Goal: Task Accomplishment & Management: Complete application form

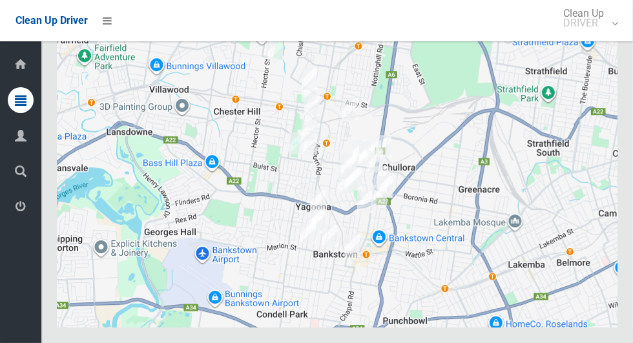
scroll to position [7817, 0]
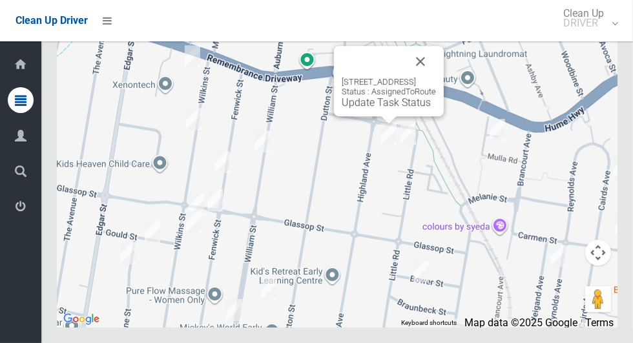
click at [375, 109] on link "Update Task Status" at bounding box center [386, 102] width 89 height 12
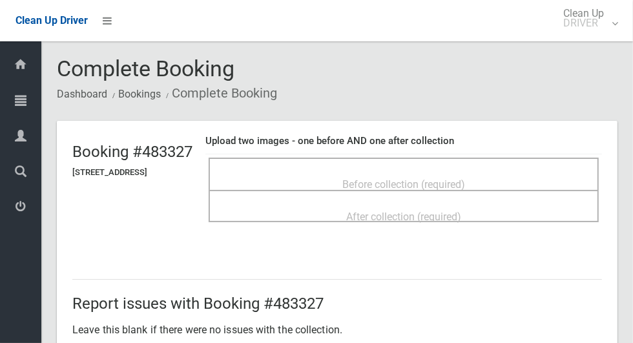
click at [314, 173] on div "Before collection (required)" at bounding box center [404, 184] width 362 height 24
click at [319, 172] on div "Before collection (required)" at bounding box center [404, 184] width 362 height 24
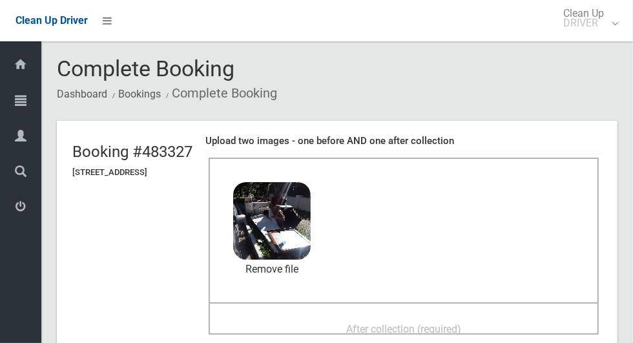
click at [373, 325] on span "After collection (required)" at bounding box center [403, 329] width 115 height 12
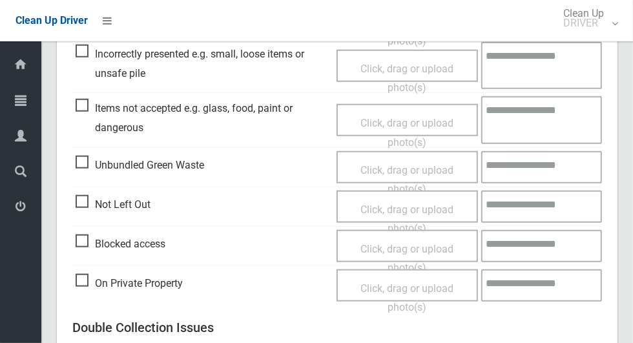
scroll to position [1058, 0]
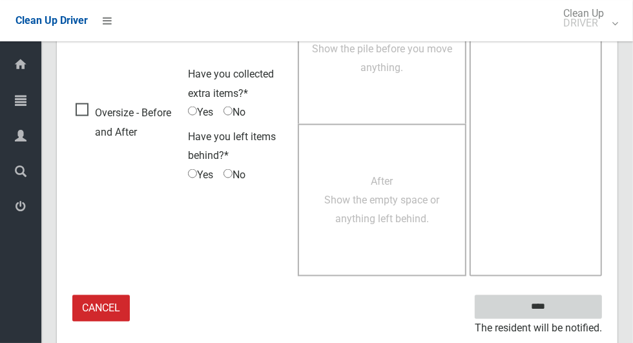
click at [561, 303] on input "****" at bounding box center [538, 307] width 127 height 24
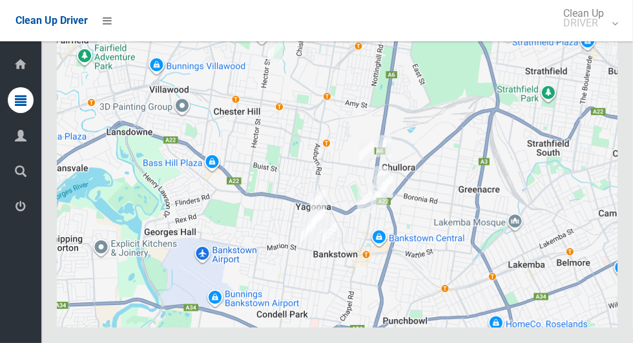
scroll to position [7817, 0]
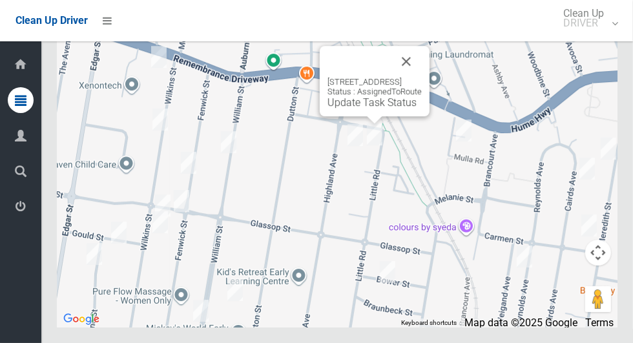
click at [355, 116] on div "104 Little Road, YAGOONA NSW 2199 Status : AssignedToRoute Update Task Status" at bounding box center [375, 81] width 110 height 70
click at [369, 109] on link "Update Task Status" at bounding box center [372, 102] width 89 height 12
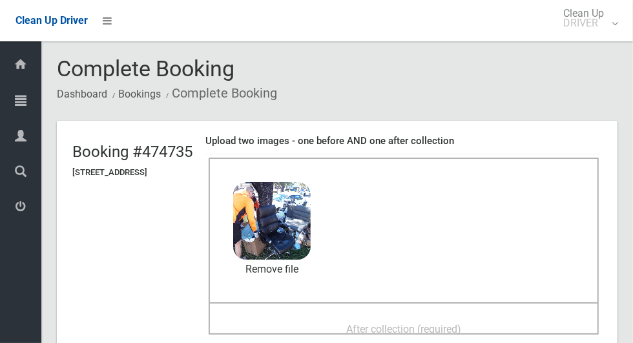
click at [336, 317] on div "After collection (required)" at bounding box center [404, 329] width 362 height 24
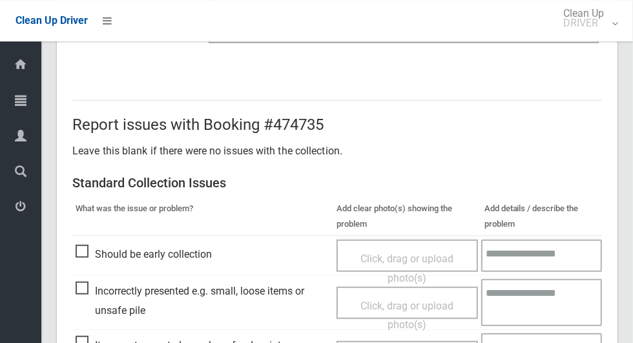
scroll to position [1058, 0]
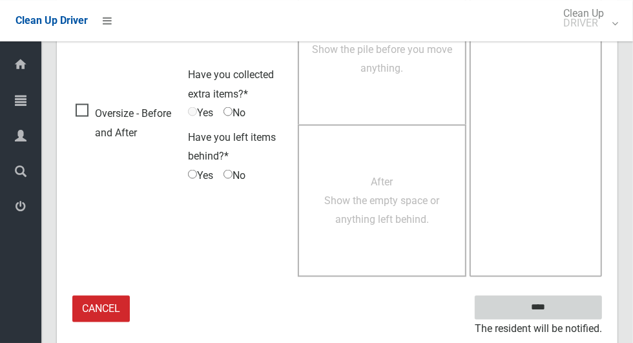
click at [566, 305] on input "****" at bounding box center [538, 307] width 127 height 24
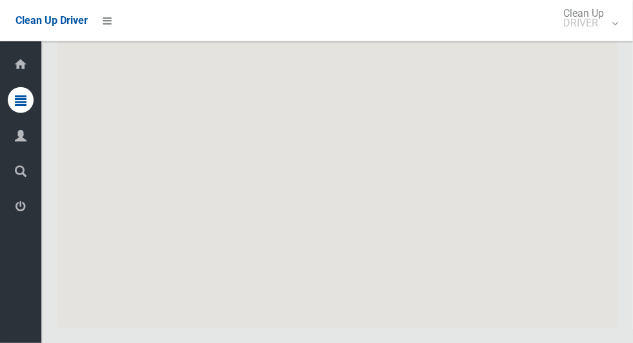
scroll to position [7817, 0]
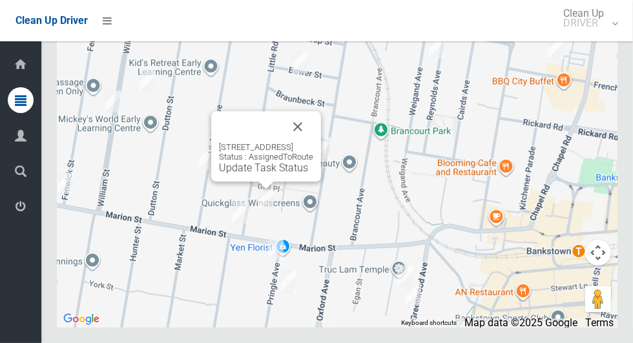
click at [314, 142] on button "Close" at bounding box center [297, 126] width 31 height 31
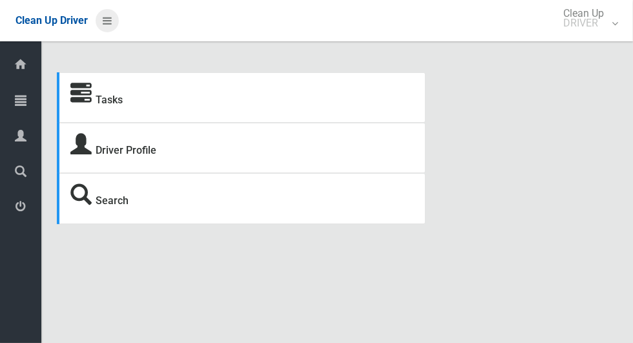
click at [112, 17] on icon at bounding box center [107, 21] width 9 height 22
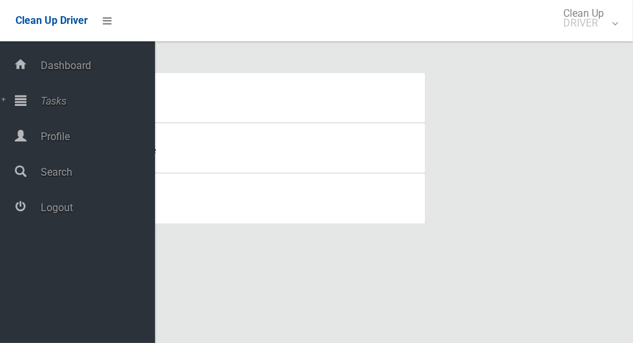
click at [67, 99] on span "Tasks" at bounding box center [96, 101] width 118 height 12
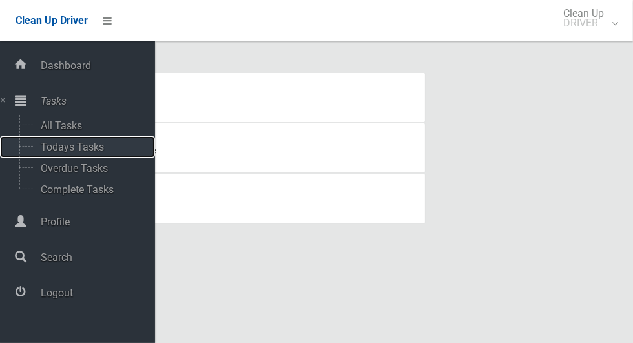
click at [90, 153] on span "Todays Tasks" at bounding box center [90, 147] width 107 height 12
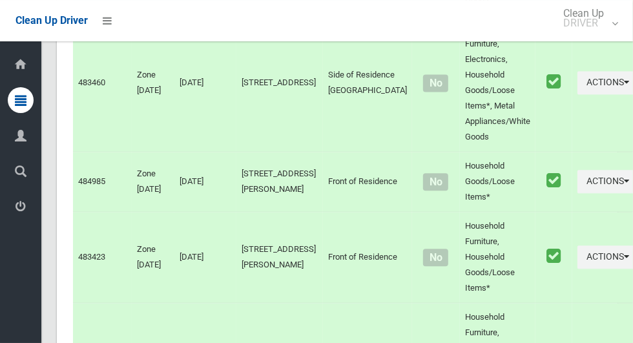
scroll to position [7817, 0]
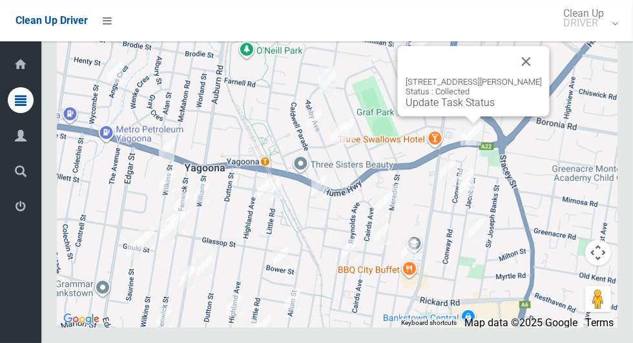
click at [542, 77] on button "Close" at bounding box center [526, 61] width 31 height 31
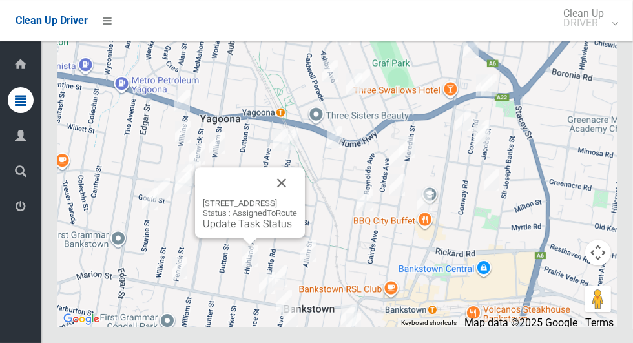
click at [221, 230] on link "Update Task Status" at bounding box center [247, 224] width 89 height 12
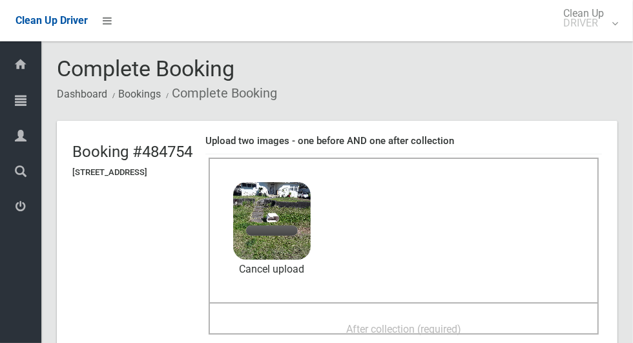
click at [376, 323] on span "After collection (required)" at bounding box center [403, 329] width 115 height 12
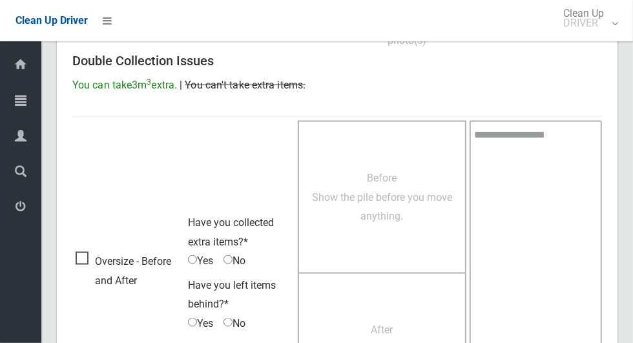
scroll to position [1058, 0]
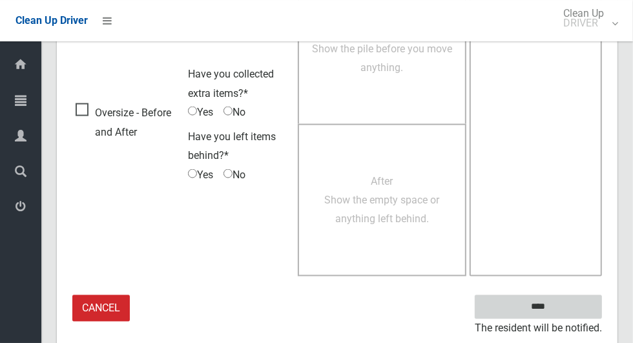
click at [561, 306] on input "****" at bounding box center [538, 307] width 127 height 24
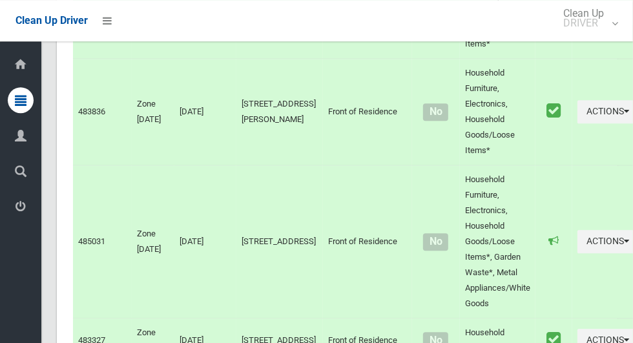
scroll to position [7817, 0]
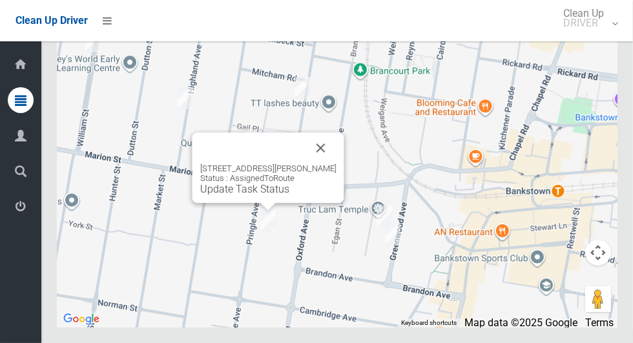
click at [328, 164] on button "Close" at bounding box center [321, 148] width 31 height 31
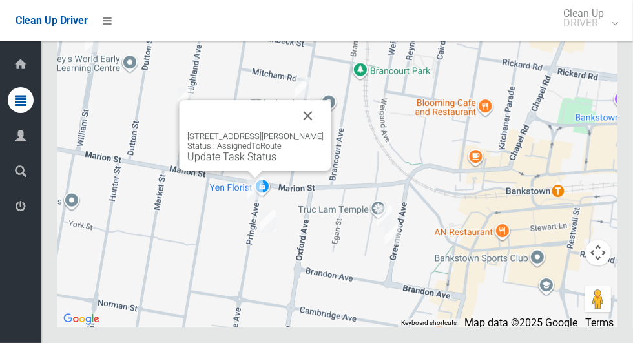
click at [310, 131] on button "Close" at bounding box center [308, 115] width 31 height 31
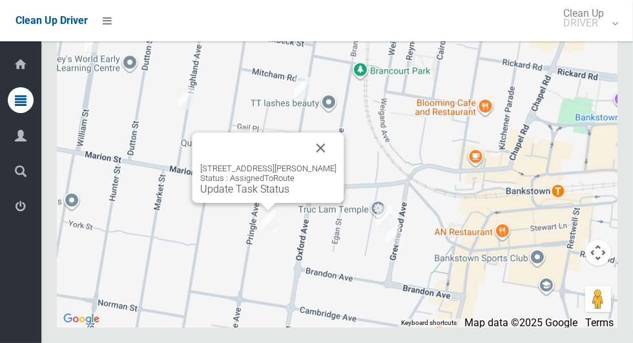
click at [337, 164] on button "Close" at bounding box center [321, 148] width 31 height 31
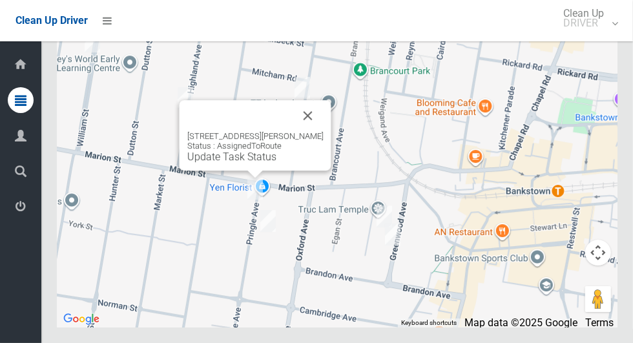
click at [242, 163] on link "Update Task Status" at bounding box center [231, 157] width 89 height 12
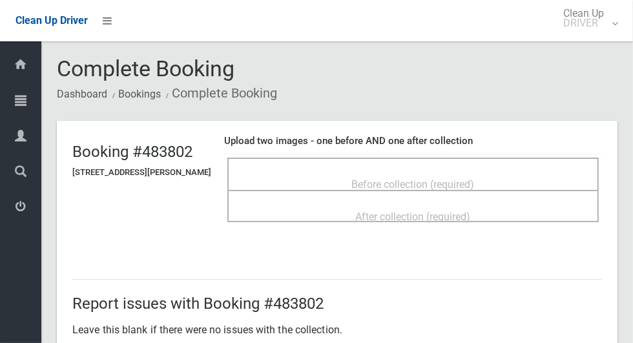
click at [441, 178] on span "Before collection (required)" at bounding box center [413, 184] width 123 height 12
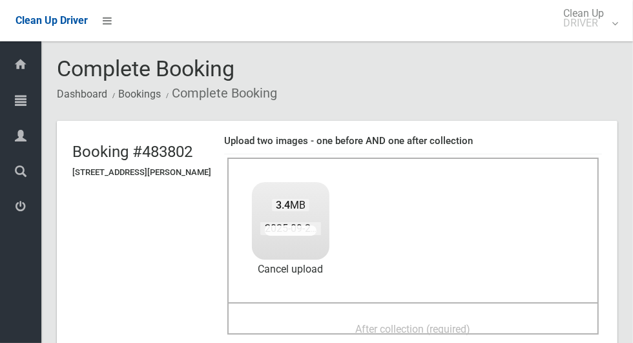
scroll to position [90, 0]
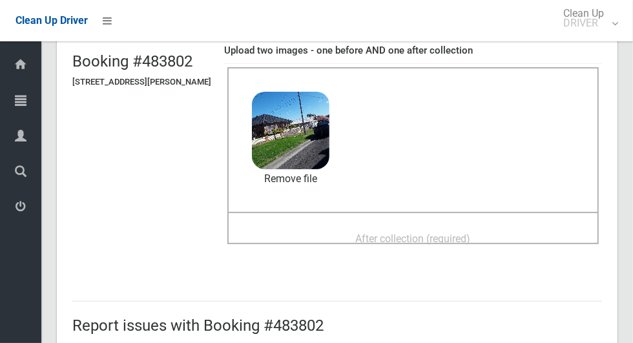
click at [471, 235] on span "After collection (required)" at bounding box center [413, 239] width 115 height 12
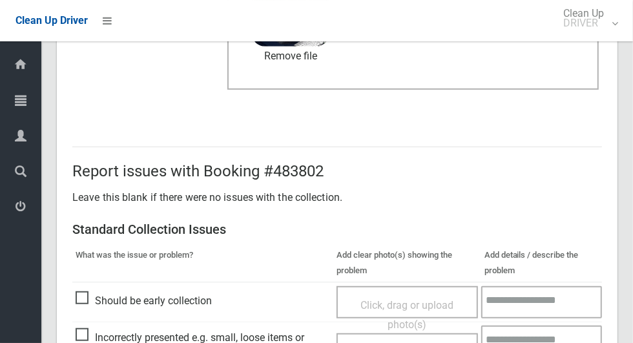
scroll to position [1058, 0]
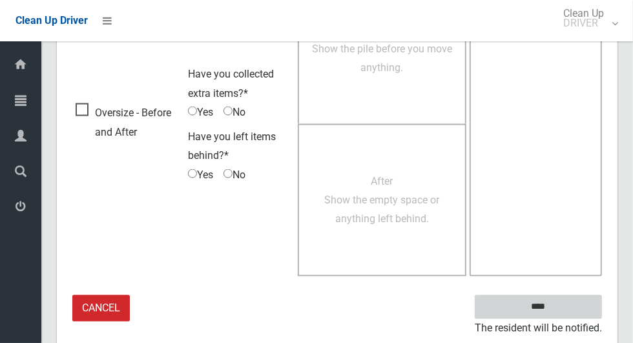
click at [561, 312] on input "****" at bounding box center [538, 307] width 127 height 24
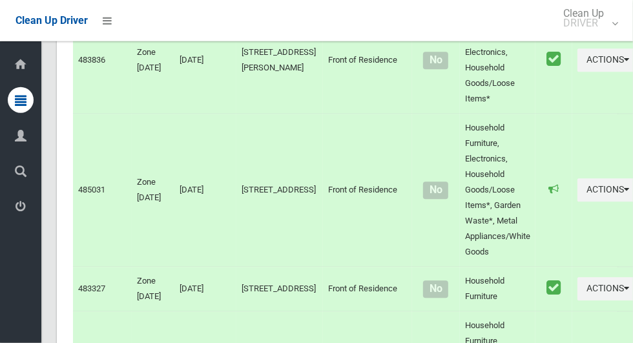
scroll to position [7817, 0]
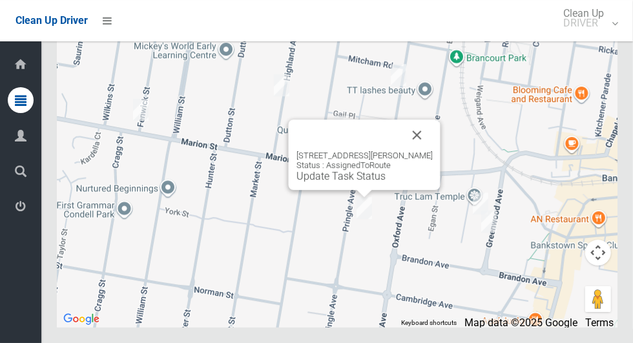
click at [348, 182] on div "14 Pringle Avenue, BANKSTOWN NSW 2200 Status : AssignedToRoute Update Task Stat…" at bounding box center [365, 167] width 136 height 32
click at [343, 182] on link "Update Task Status" at bounding box center [341, 176] width 89 height 12
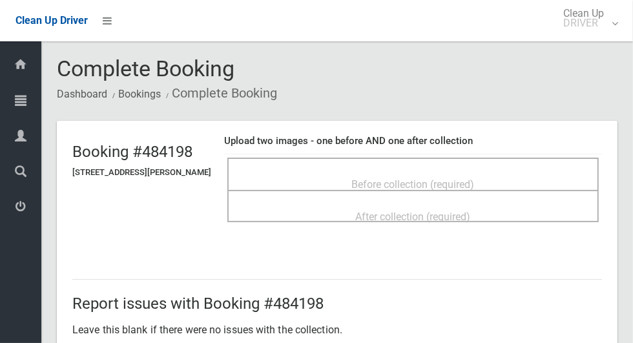
click at [388, 178] on span "Before collection (required)" at bounding box center [413, 184] width 123 height 12
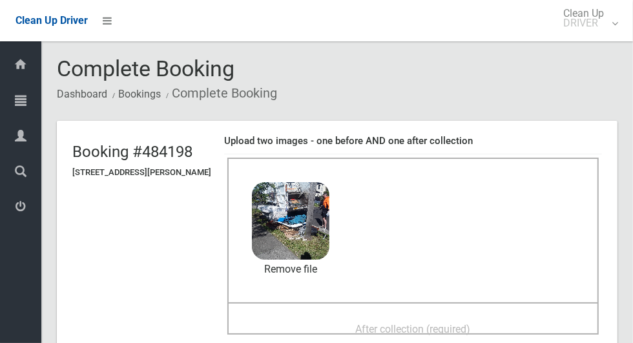
click at [371, 325] on span "After collection (required)" at bounding box center [413, 329] width 115 height 12
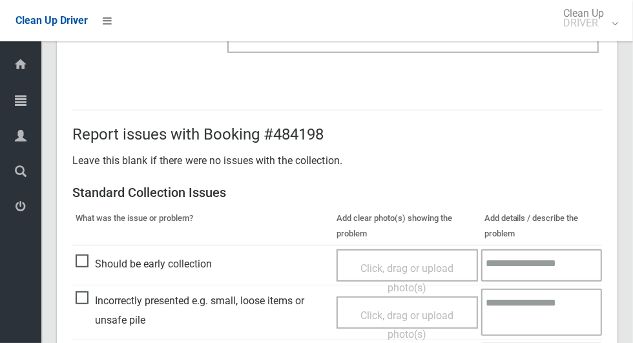
scroll to position [1058, 0]
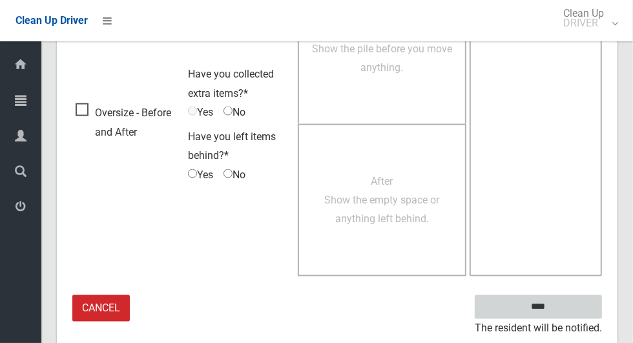
click at [561, 313] on input "****" at bounding box center [538, 307] width 127 height 24
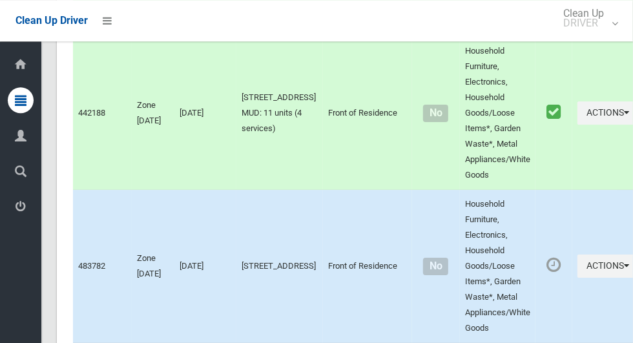
scroll to position [7817, 0]
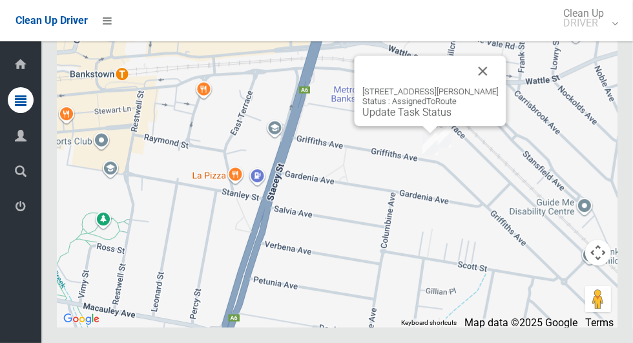
click at [499, 87] on button "Close" at bounding box center [483, 71] width 31 height 31
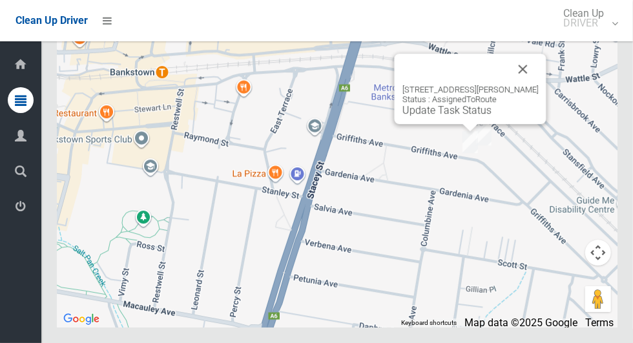
click at [436, 124] on div "1/29 Griffiths Avenue, PUNCHBOWL NSW 2196 Status : AssignedToRoute Update Task …" at bounding box center [471, 89] width 152 height 70
click at [436, 116] on link "Update Task Status" at bounding box center [447, 110] width 89 height 12
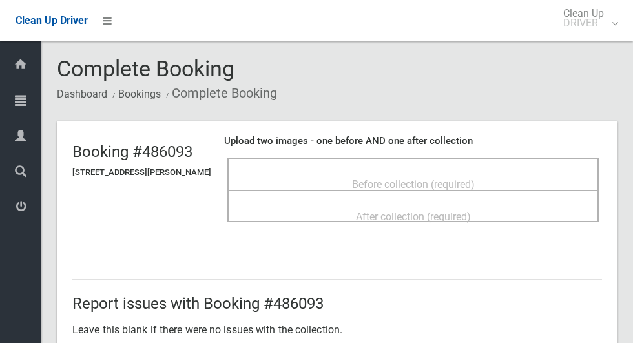
click at [429, 178] on span "Before collection (required)" at bounding box center [413, 184] width 123 height 12
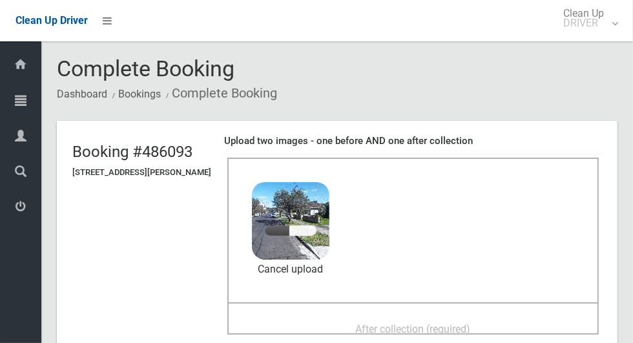
click at [378, 323] on span "After collection (required)" at bounding box center [413, 329] width 115 height 12
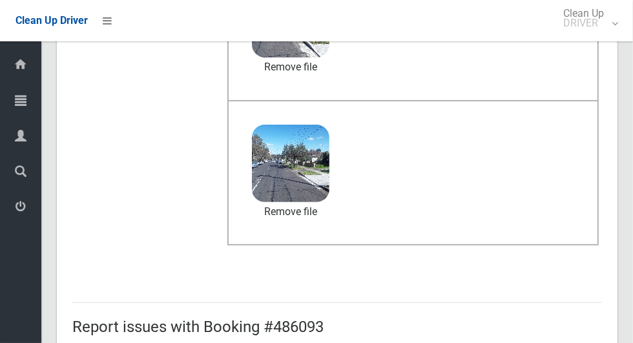
scroll to position [1058, 0]
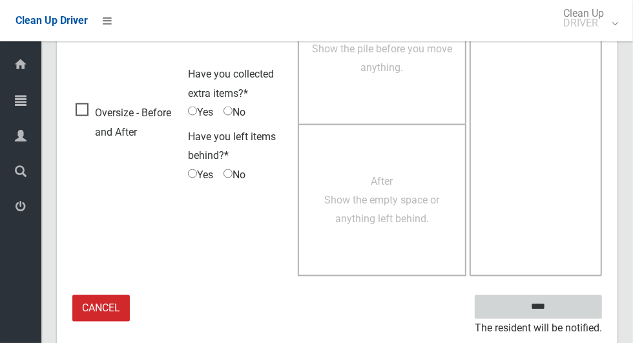
click at [561, 311] on input "****" at bounding box center [538, 307] width 127 height 24
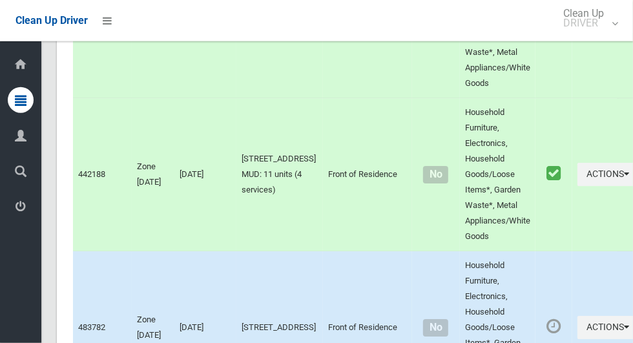
scroll to position [7817, 0]
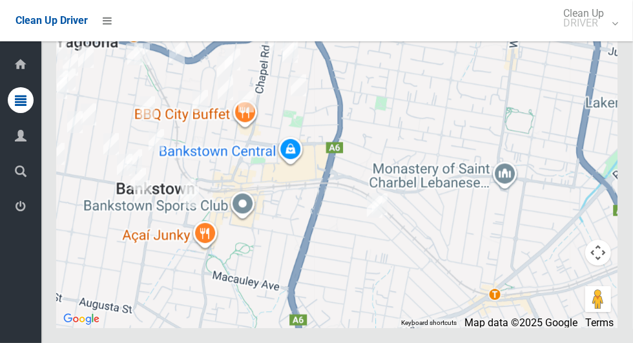
click at [389, 222] on div at bounding box center [337, 166] width 561 height 323
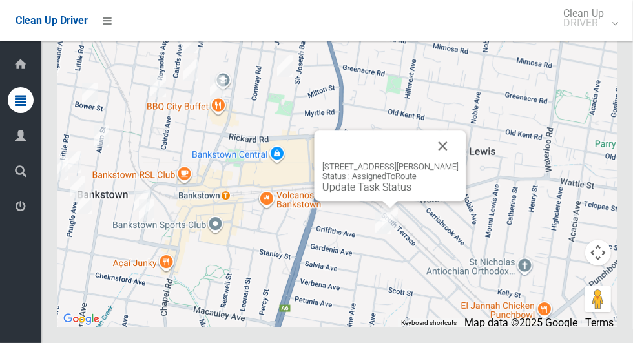
click at [367, 193] on link "Update Task Status" at bounding box center [367, 187] width 89 height 12
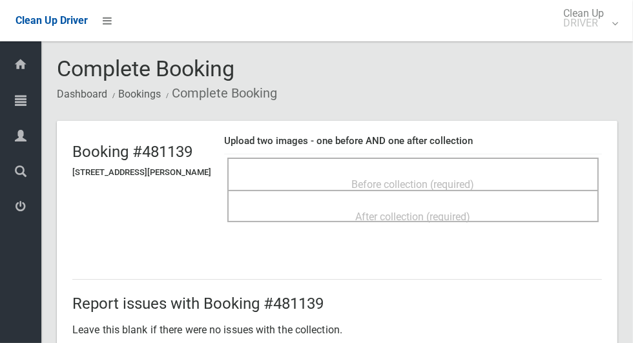
click at [348, 179] on div "Before collection (required)" at bounding box center [413, 184] width 343 height 24
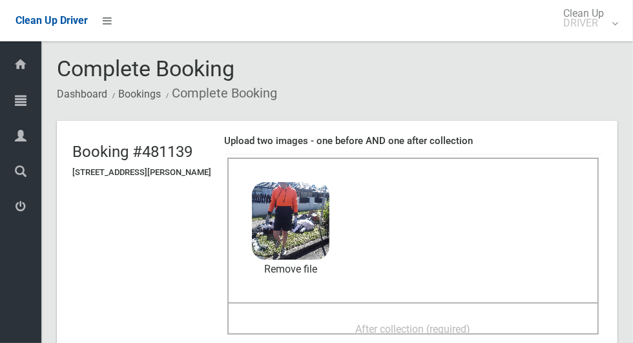
click at [340, 322] on div "After collection (required)" at bounding box center [413, 329] width 343 height 24
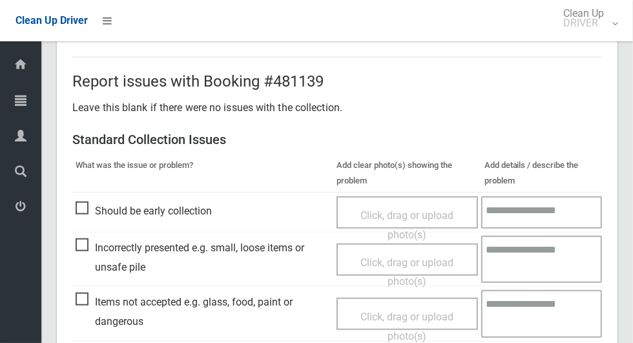
scroll to position [1058, 0]
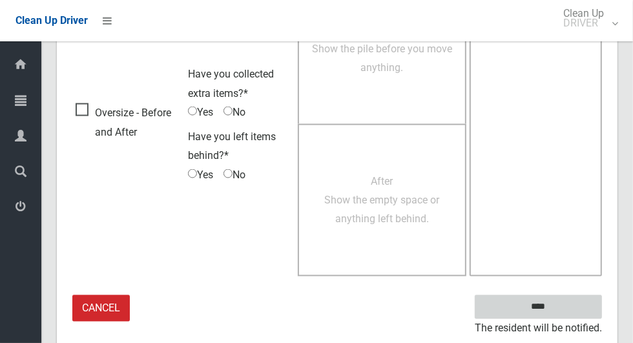
click at [561, 312] on input "****" at bounding box center [538, 307] width 127 height 24
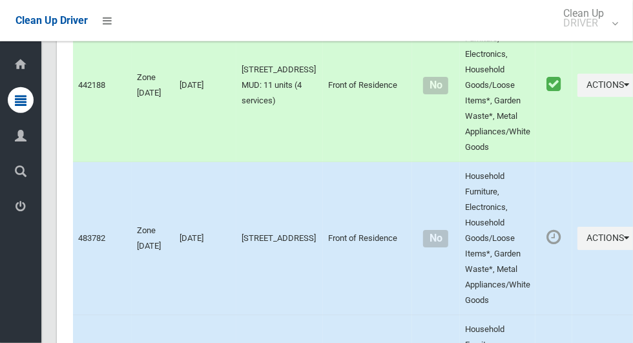
scroll to position [7817, 0]
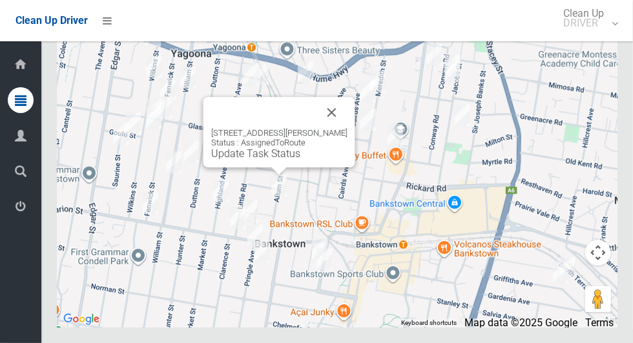
click at [339, 128] on button "Close" at bounding box center [332, 112] width 31 height 31
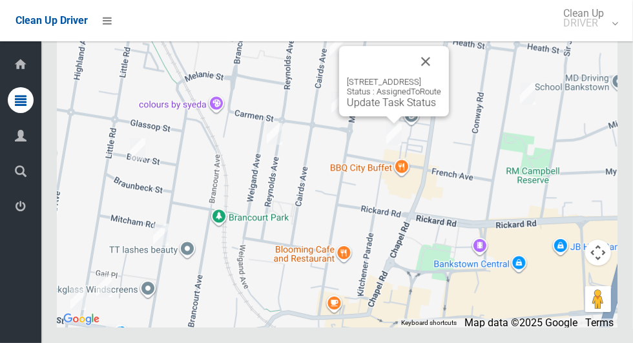
click at [442, 77] on button "Close" at bounding box center [425, 61] width 31 height 31
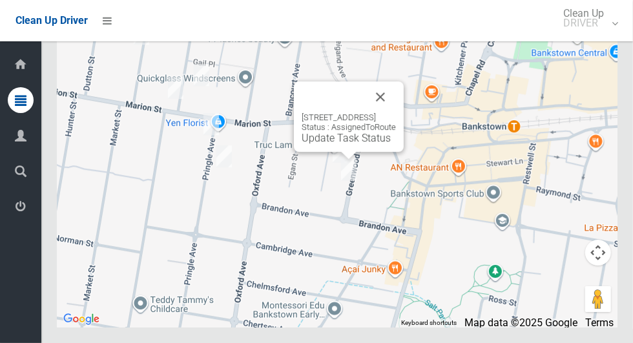
click at [396, 112] on button "Close" at bounding box center [380, 96] width 31 height 31
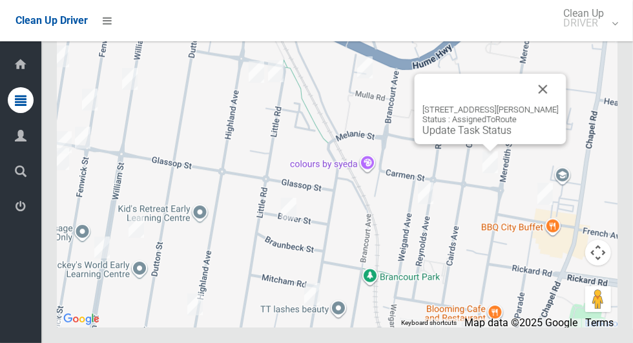
click at [559, 105] on button "Close" at bounding box center [543, 89] width 31 height 31
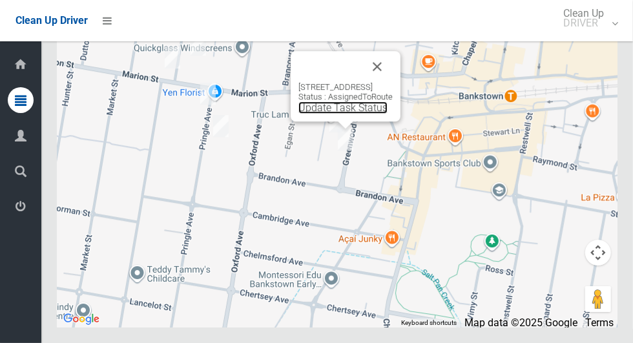
click at [317, 114] on link "Update Task Status" at bounding box center [343, 107] width 89 height 12
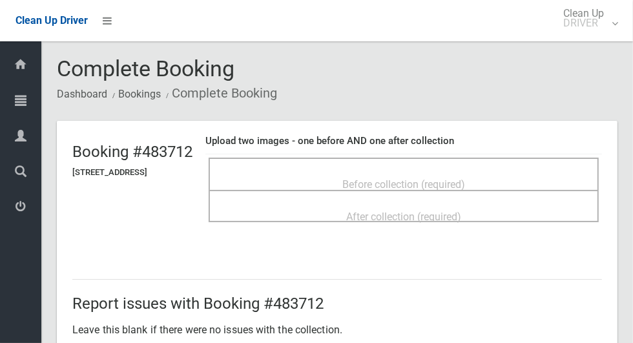
click at [370, 179] on span "Before collection (required)" at bounding box center [404, 184] width 123 height 12
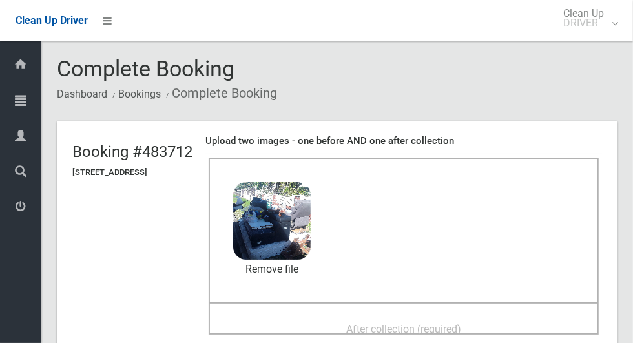
click at [403, 323] on span "After collection (required)" at bounding box center [403, 329] width 115 height 12
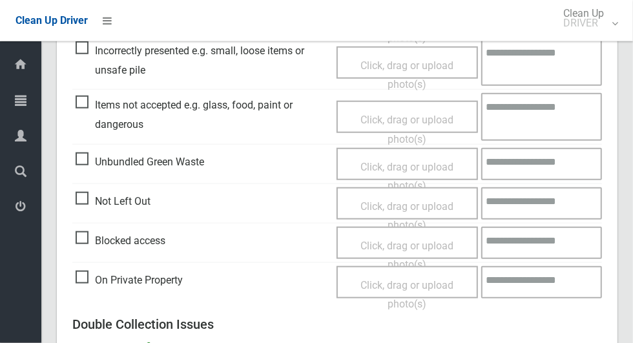
scroll to position [1058, 0]
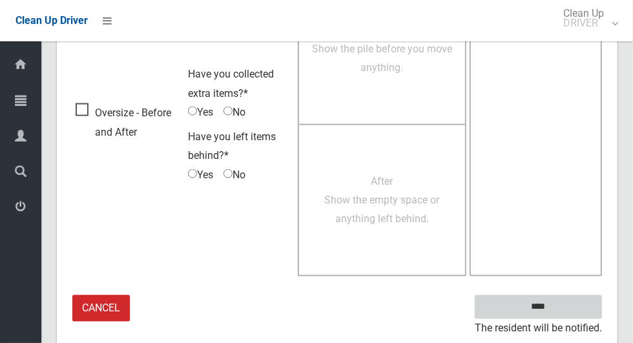
click at [561, 310] on input "****" at bounding box center [538, 307] width 127 height 24
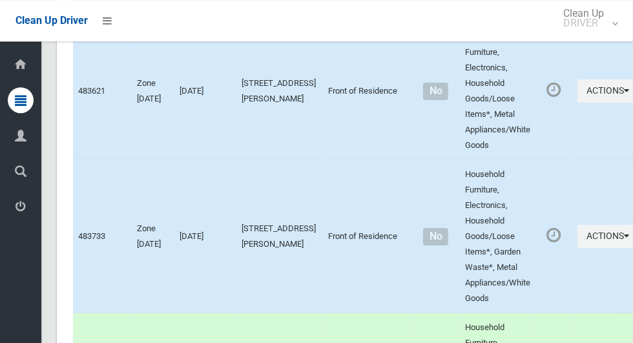
scroll to position [7817, 0]
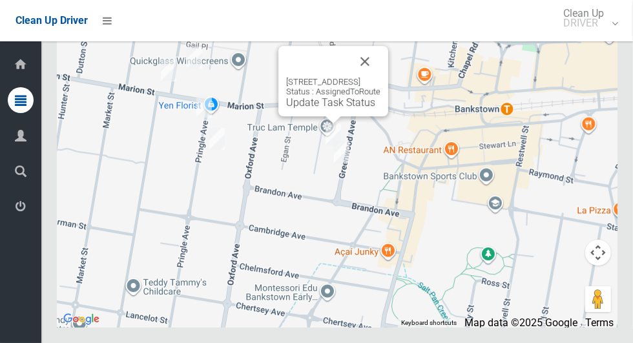
click at [381, 77] on button "Close" at bounding box center [365, 61] width 31 height 31
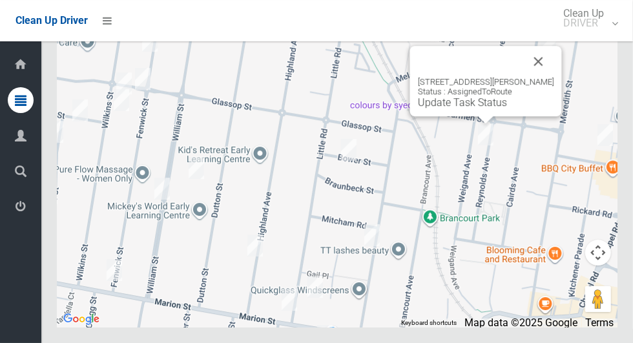
click at [555, 77] on button "Close" at bounding box center [539, 61] width 31 height 31
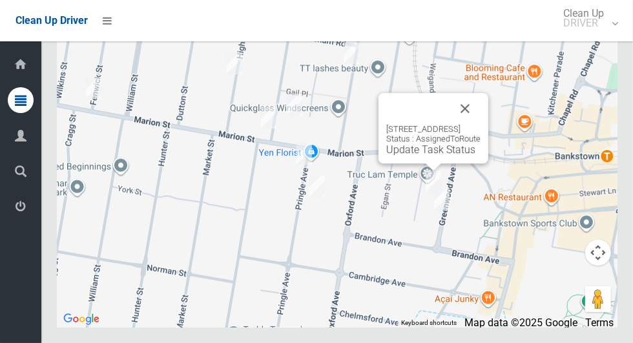
click at [386, 164] on div "19 Winspear Avenue, BANKSTOWN NSW 2200 Status : AssignedToRoute Update Task Sta…" at bounding box center [434, 128] width 110 height 70
click at [387, 156] on div "19 Winspear Avenue, BANKSTOWN NSW 2200 Status : AssignedToRoute Update Task Sta…" at bounding box center [434, 140] width 94 height 32
click at [390, 156] on link "Update Task Status" at bounding box center [431, 150] width 89 height 12
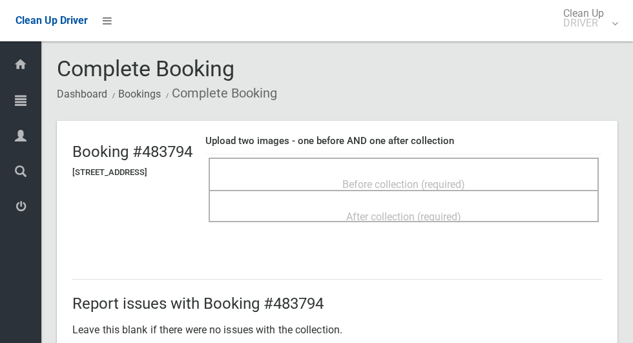
click at [372, 178] on span "Before collection (required)" at bounding box center [404, 184] width 123 height 12
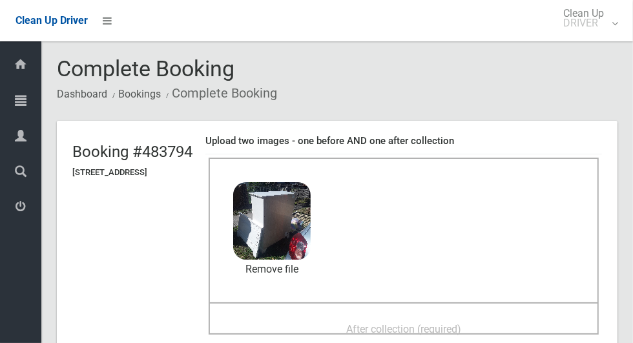
click at [394, 323] on span "After collection (required)" at bounding box center [403, 329] width 115 height 12
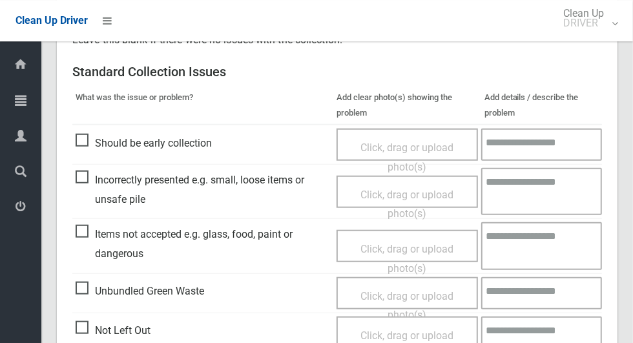
scroll to position [1058, 0]
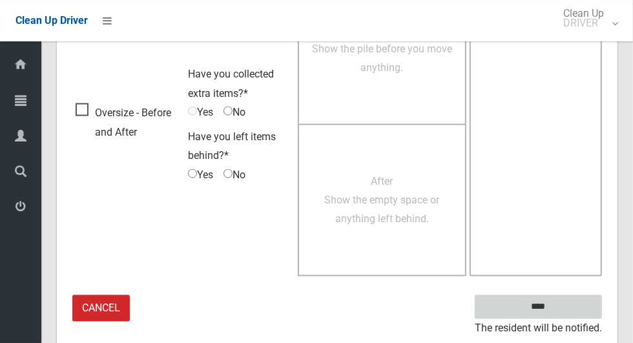
click at [549, 302] on input "****" at bounding box center [538, 307] width 127 height 24
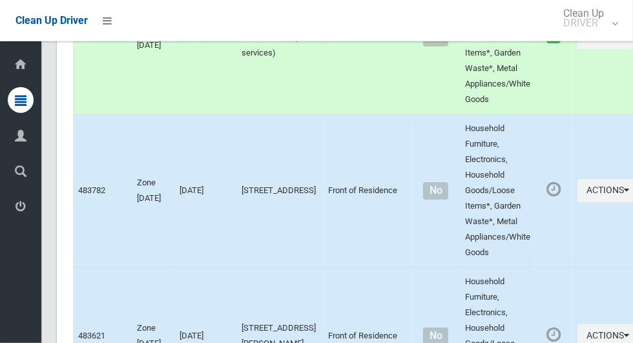
scroll to position [7817, 0]
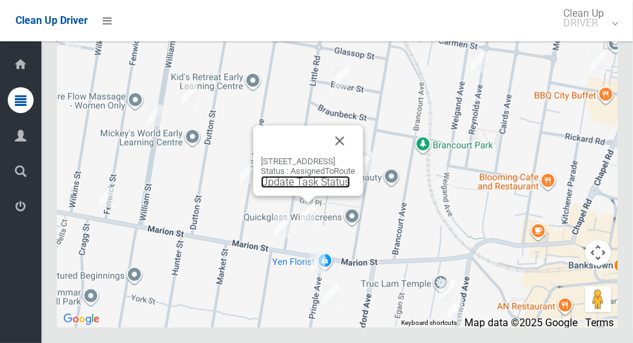
click at [310, 188] on link "Update Task Status" at bounding box center [305, 182] width 89 height 12
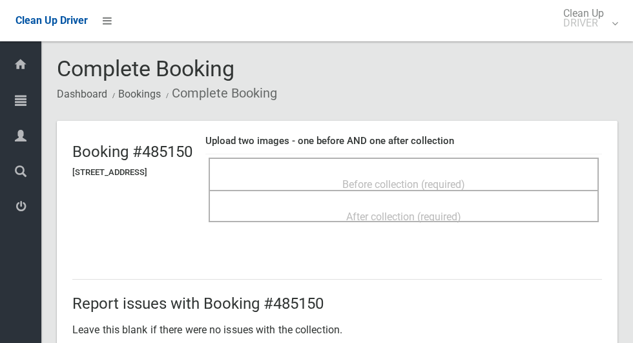
click at [352, 172] on div "Before collection (required)" at bounding box center [404, 184] width 362 height 24
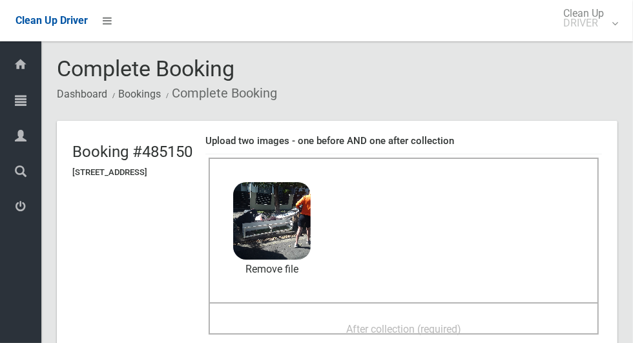
click at [372, 325] on span "After collection (required)" at bounding box center [403, 329] width 115 height 12
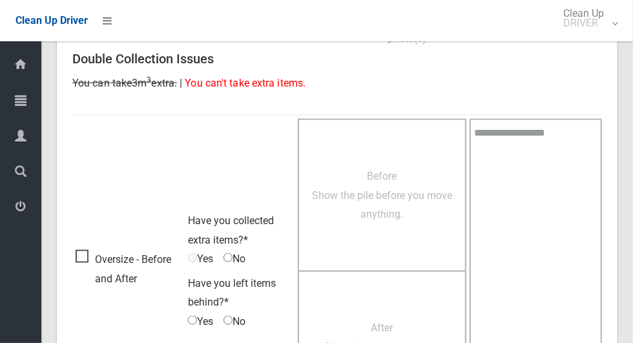
scroll to position [1058, 0]
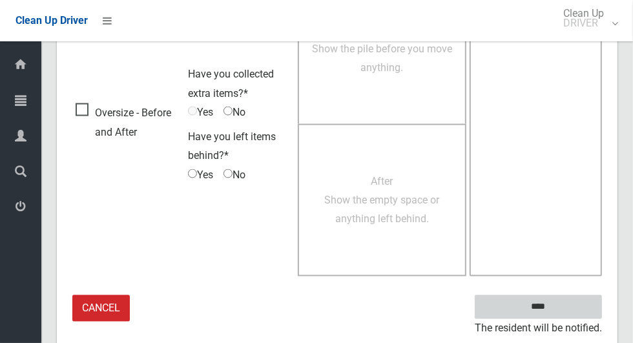
click at [561, 314] on input "****" at bounding box center [538, 307] width 127 height 24
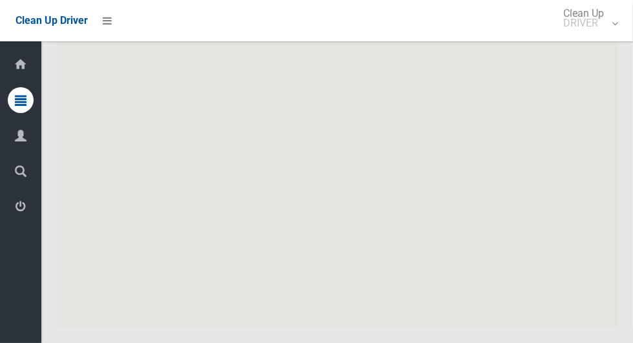
scroll to position [7817, 0]
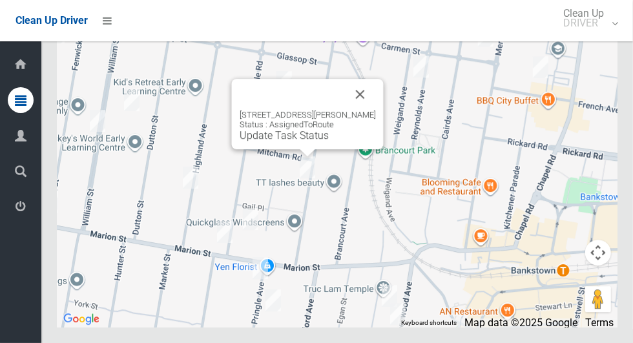
click at [370, 110] on button "Close" at bounding box center [360, 94] width 31 height 31
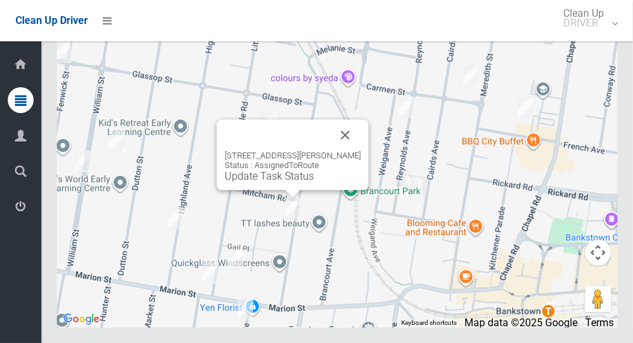
click at [265, 182] on link "Update Task Status" at bounding box center [269, 176] width 89 height 12
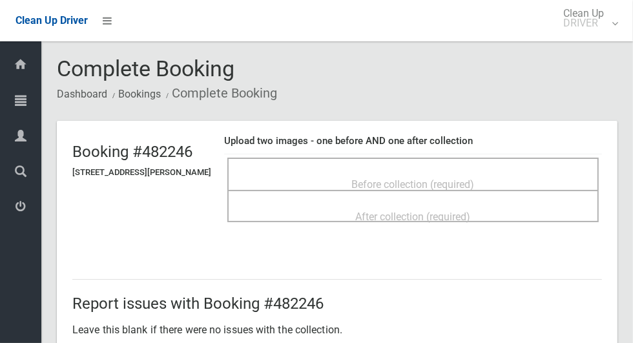
click at [359, 178] on span "Before collection (required)" at bounding box center [413, 184] width 123 height 12
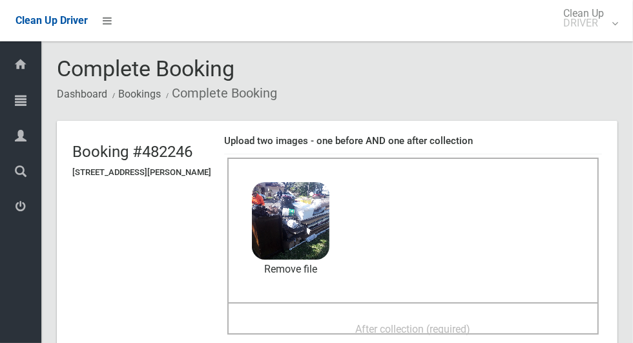
click at [306, 323] on div "After collection (required)" at bounding box center [413, 329] width 343 height 24
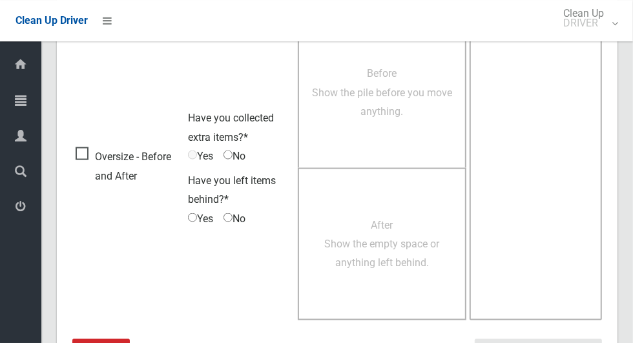
scroll to position [1058, 0]
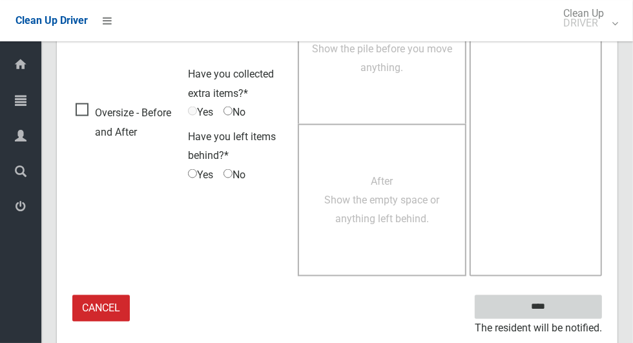
click at [561, 308] on input "****" at bounding box center [538, 307] width 127 height 24
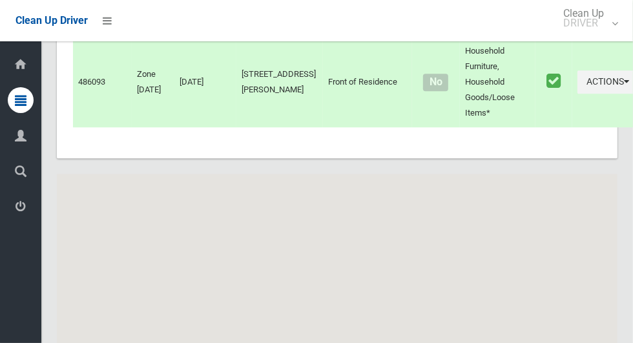
scroll to position [7817, 0]
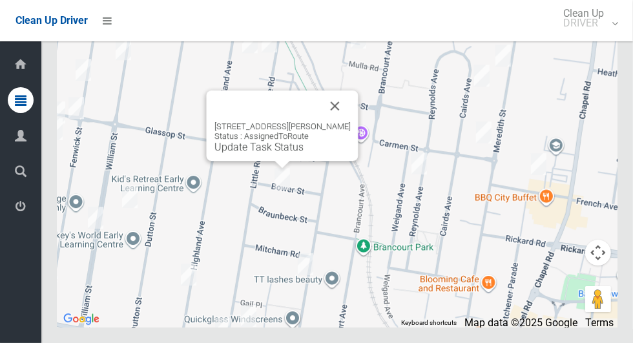
click at [346, 122] on button "Close" at bounding box center [335, 105] width 31 height 31
click at [265, 153] on div "12 Bower Street, BANKSTOWN NSW 2200 Status : AssignedToRoute Update Task Status" at bounding box center [283, 138] width 136 height 32
click at [270, 153] on link "Update Task Status" at bounding box center [259, 147] width 89 height 12
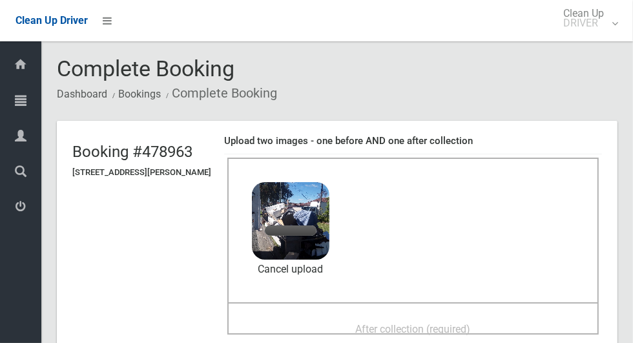
click at [337, 323] on div "After collection (required)" at bounding box center [413, 329] width 343 height 24
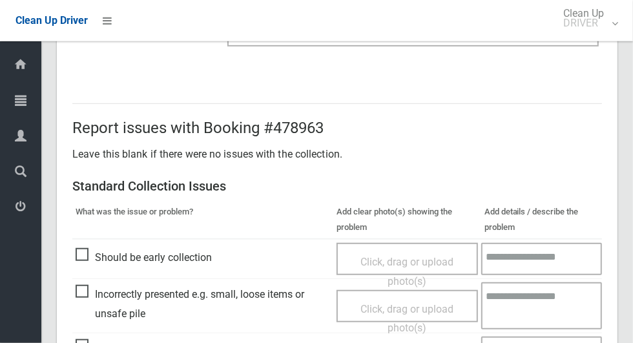
scroll to position [1058, 0]
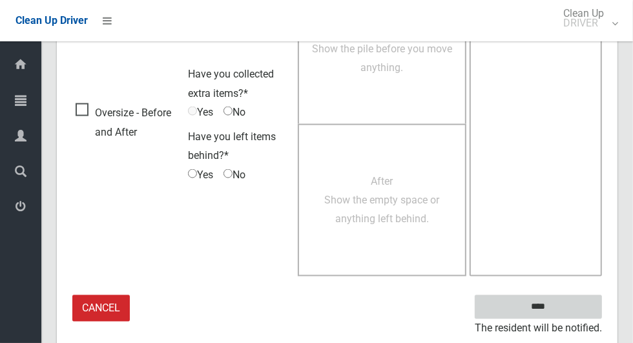
click at [561, 312] on input "****" at bounding box center [538, 307] width 127 height 24
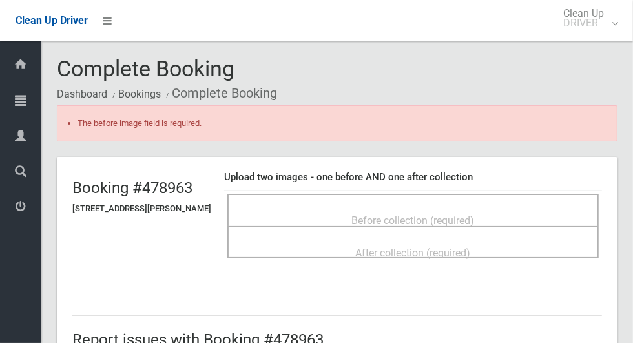
click at [378, 215] on span "Before collection (required)" at bounding box center [413, 221] width 123 height 12
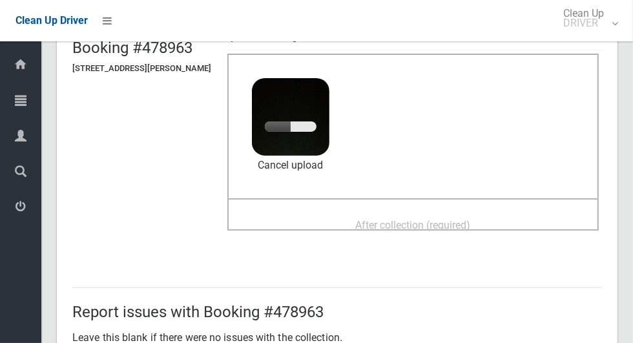
scroll to position [138, 0]
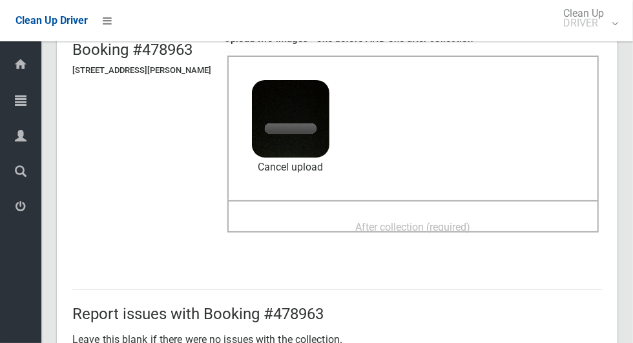
click at [364, 221] on span "After collection (required)" at bounding box center [413, 227] width 115 height 12
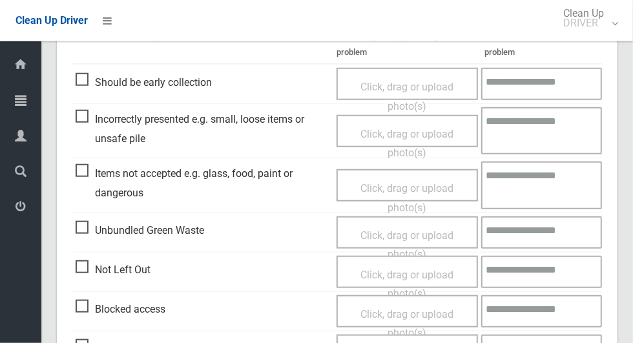
scroll to position [1094, 0]
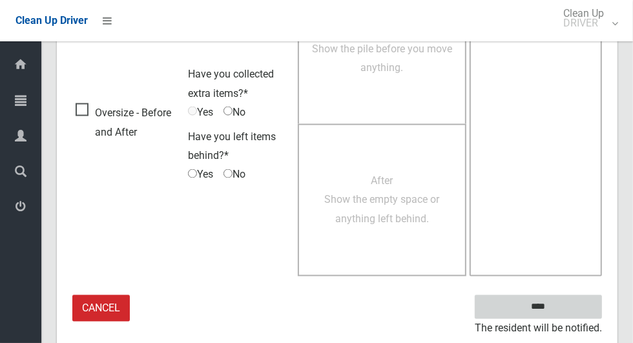
click at [549, 306] on input "****" at bounding box center [538, 307] width 127 height 24
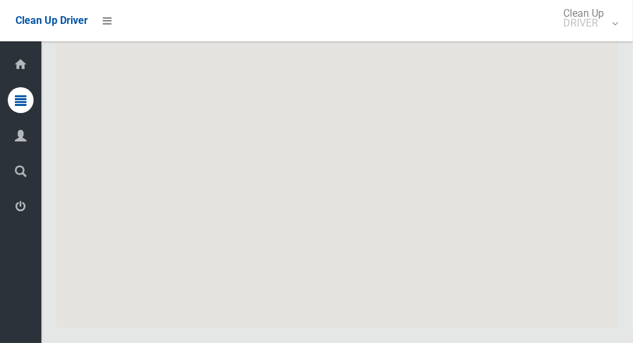
scroll to position [7817, 0]
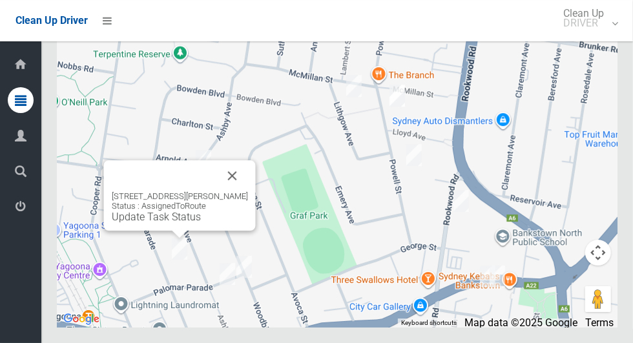
click at [246, 191] on button "Close" at bounding box center [232, 175] width 31 height 31
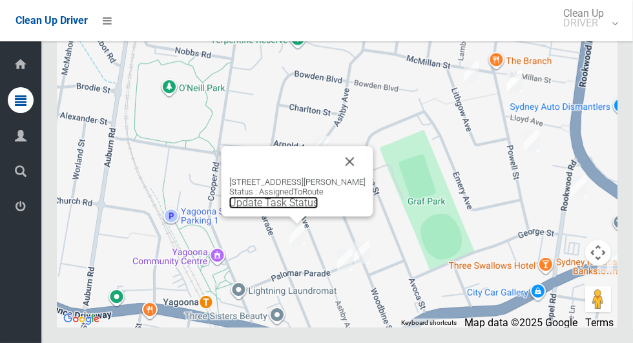
click at [290, 209] on link "Update Task Status" at bounding box center [273, 203] width 89 height 12
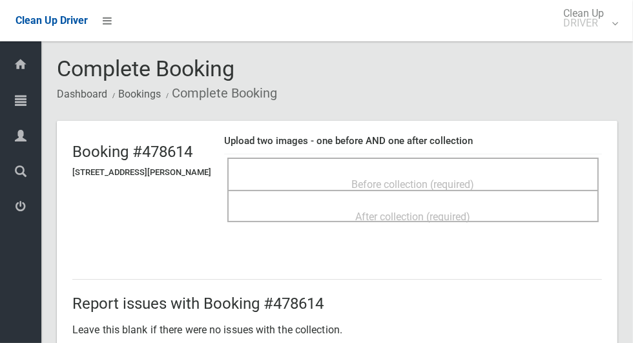
click at [372, 181] on span "Before collection (required)" at bounding box center [413, 184] width 123 height 12
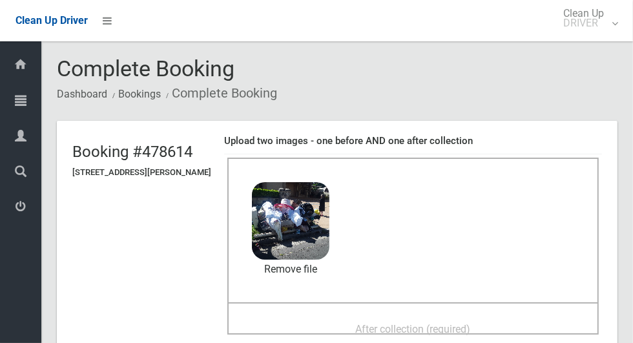
click at [363, 329] on span "After collection (required)" at bounding box center [413, 329] width 115 height 12
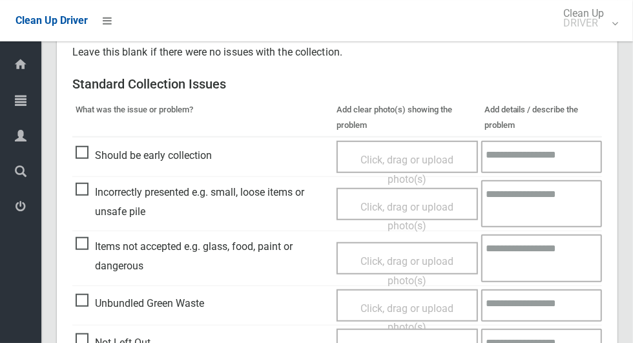
scroll to position [1058, 0]
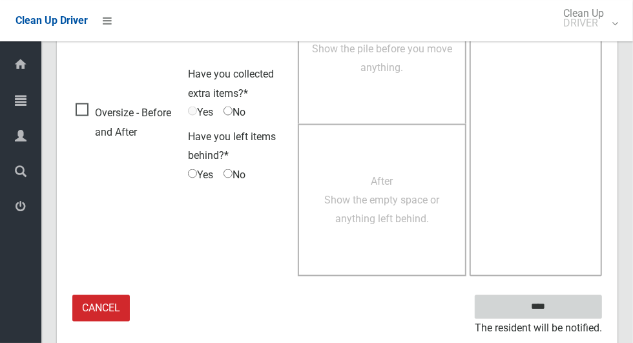
click at [561, 313] on input "****" at bounding box center [538, 307] width 127 height 24
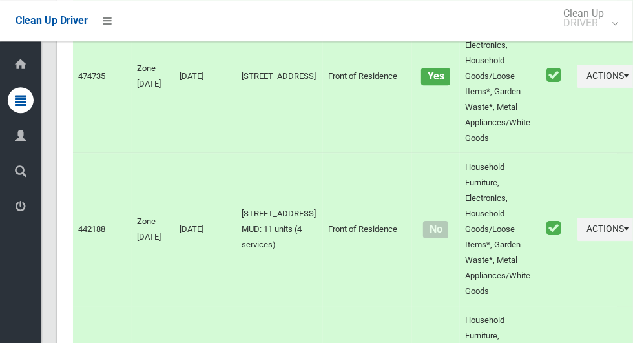
scroll to position [7817, 0]
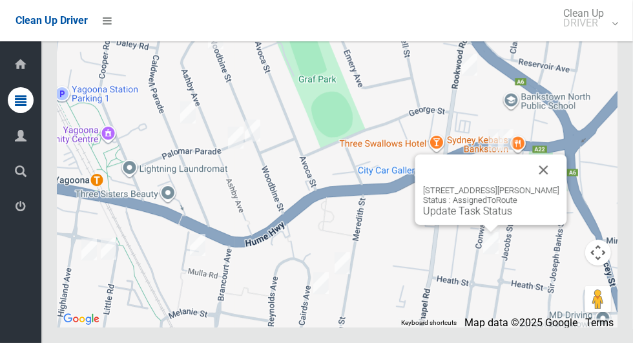
click at [560, 186] on button "Close" at bounding box center [544, 169] width 31 height 31
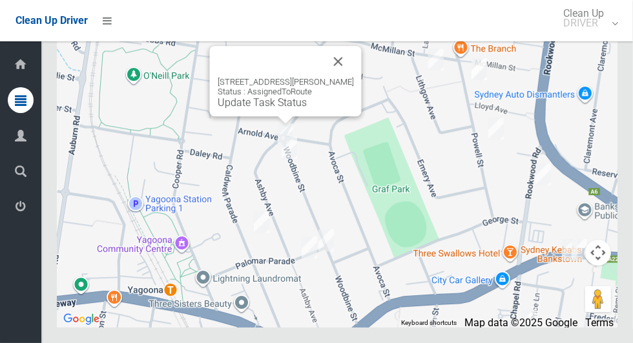
click at [350, 77] on button "Close" at bounding box center [338, 61] width 31 height 31
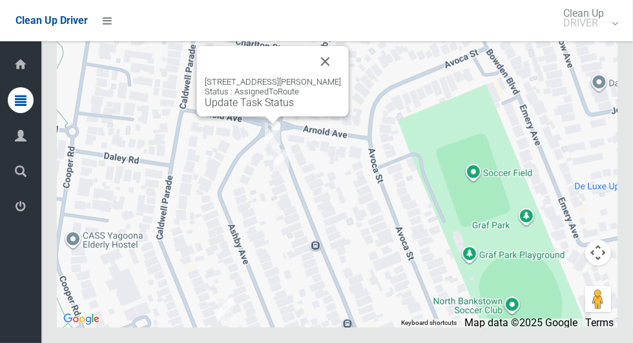
click at [257, 109] on link "Update Task Status" at bounding box center [249, 102] width 89 height 12
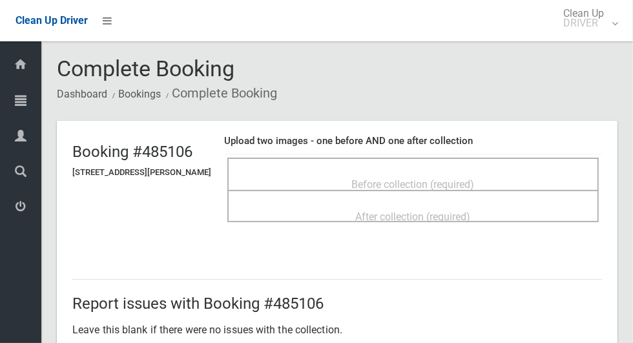
click at [345, 182] on div "Before collection (required)" at bounding box center [413, 184] width 343 height 24
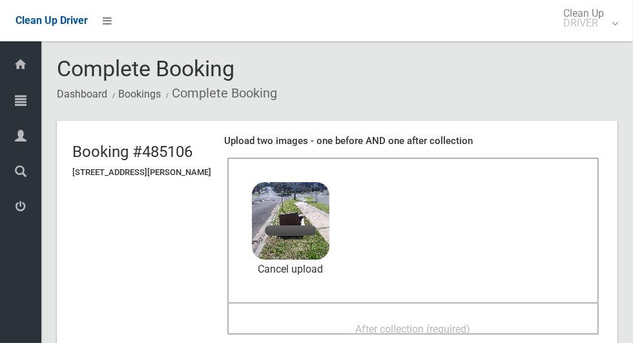
click at [350, 318] on div "After collection (required)" at bounding box center [413, 329] width 343 height 24
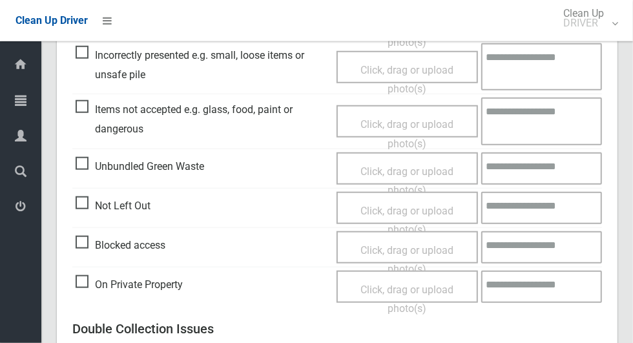
scroll to position [1058, 0]
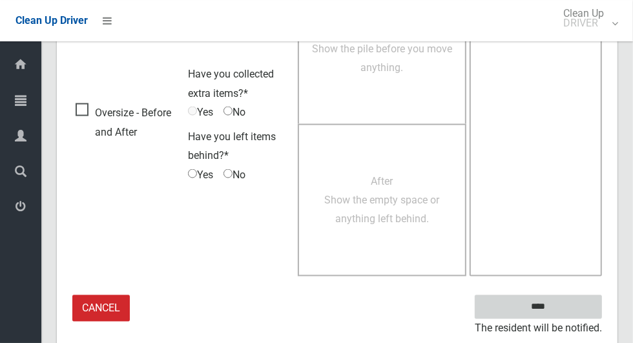
click at [562, 299] on input "****" at bounding box center [538, 307] width 127 height 24
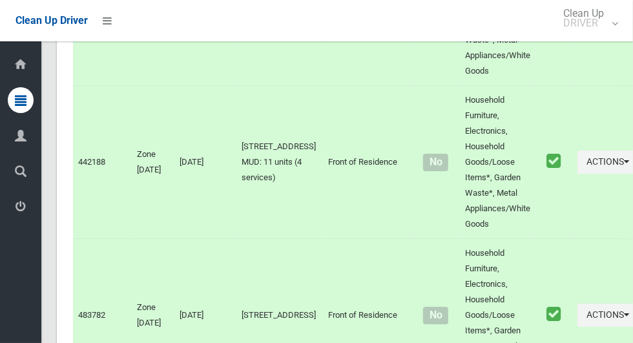
scroll to position [7817, 0]
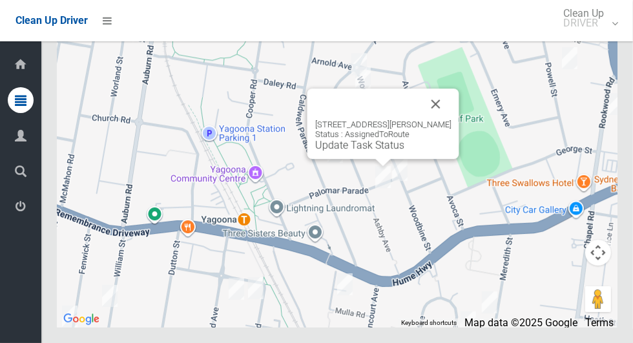
click at [445, 120] on button "Close" at bounding box center [436, 104] width 31 height 31
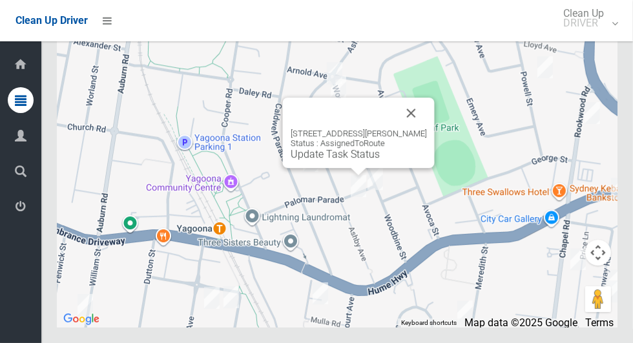
click at [424, 129] on button "Close" at bounding box center [411, 113] width 31 height 31
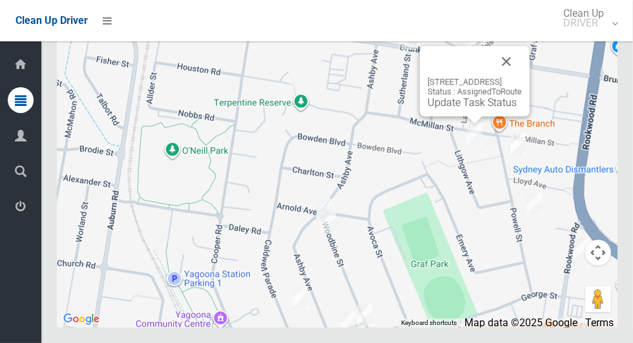
click at [519, 77] on button "Close" at bounding box center [506, 61] width 31 height 31
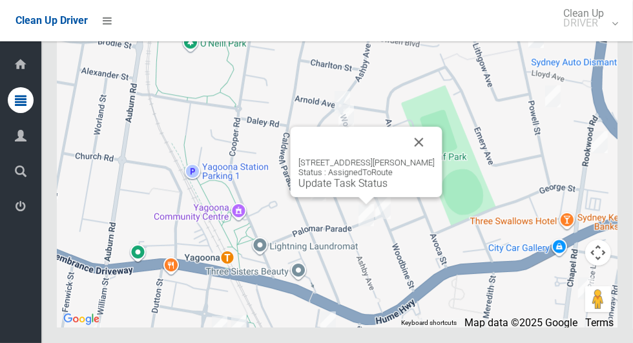
click at [339, 189] on link "Update Task Status" at bounding box center [343, 183] width 89 height 12
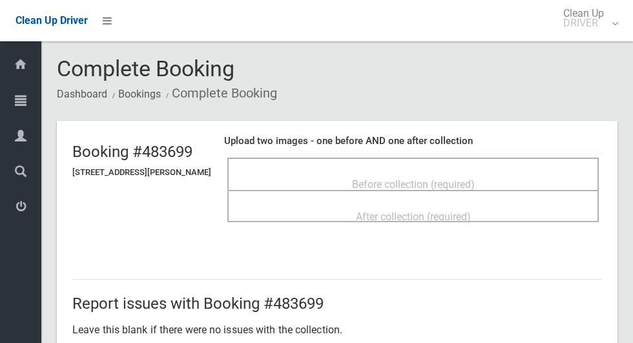
click at [354, 172] on div "Before collection (required)" at bounding box center [413, 184] width 343 height 24
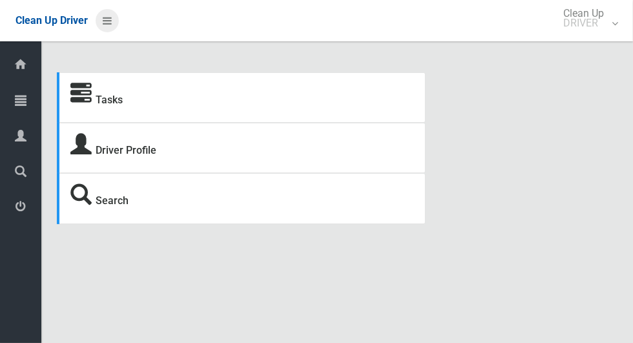
click at [112, 16] on icon at bounding box center [107, 21] width 9 height 22
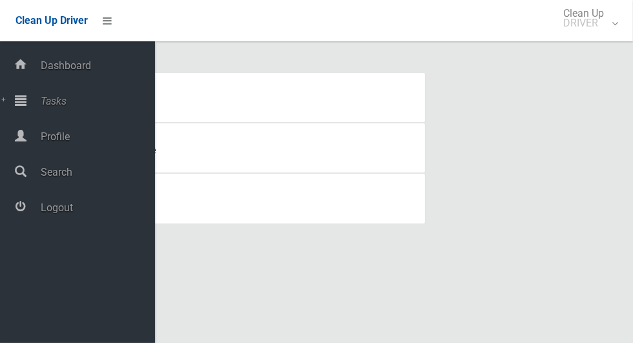
click at [84, 100] on span "Tasks" at bounding box center [96, 101] width 118 height 12
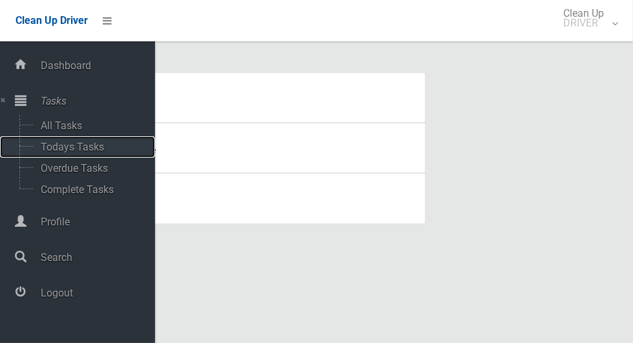
click at [88, 153] on span "Todays Tasks" at bounding box center [90, 147] width 107 height 12
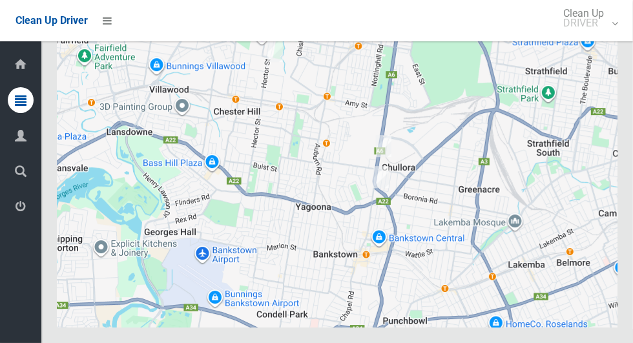
scroll to position [7817, 0]
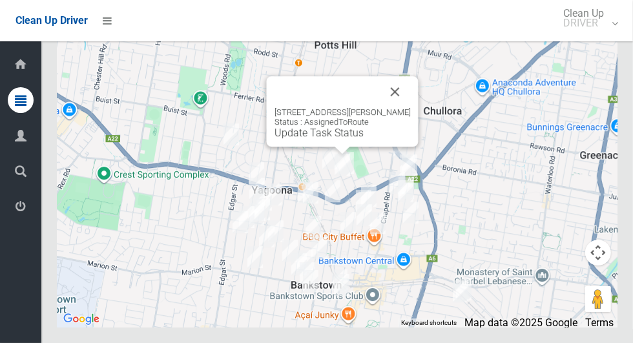
click at [341, 139] on link "Update Task Status" at bounding box center [319, 133] width 89 height 12
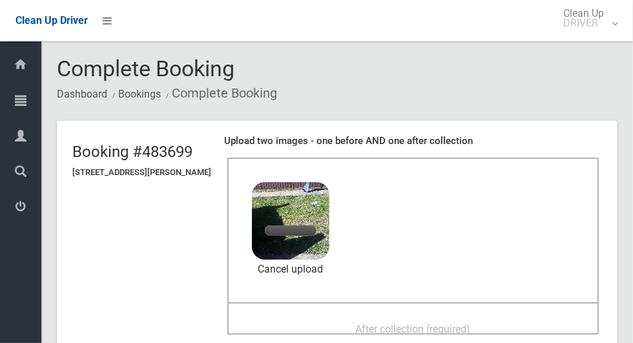
click at [370, 323] on span "After collection (required)" at bounding box center [413, 329] width 115 height 12
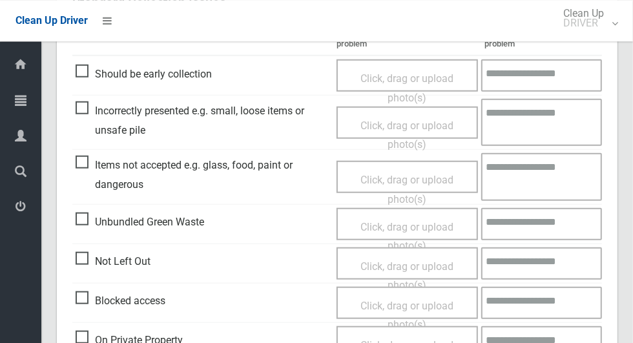
scroll to position [1058, 0]
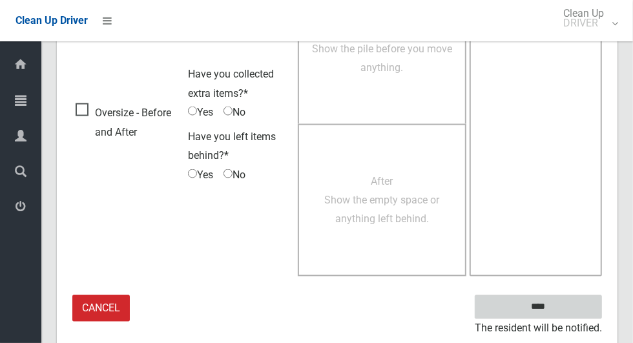
click at [561, 303] on input "****" at bounding box center [538, 307] width 127 height 24
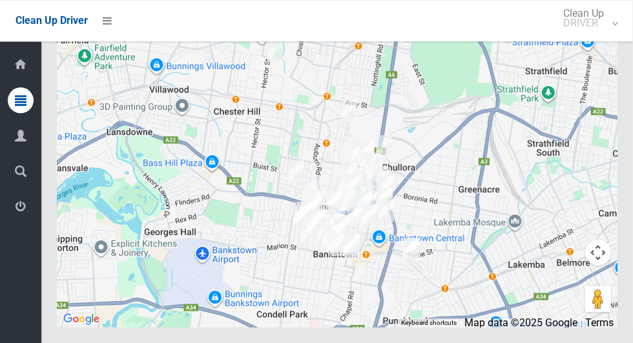
scroll to position [7817, 0]
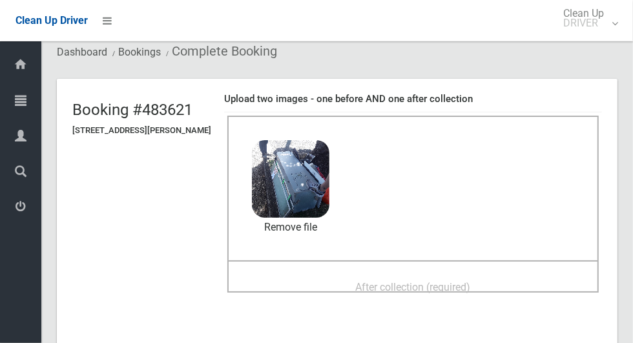
scroll to position [38, 0]
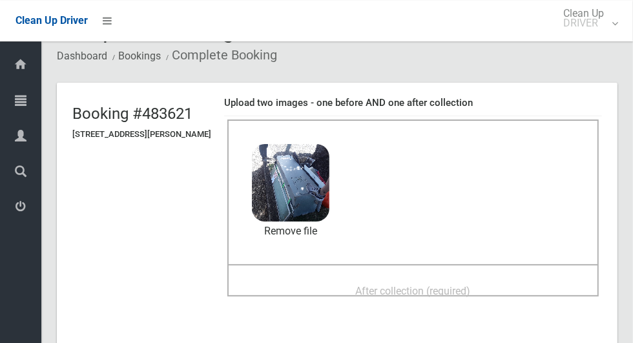
click at [379, 285] on span "After collection (required)" at bounding box center [413, 291] width 115 height 12
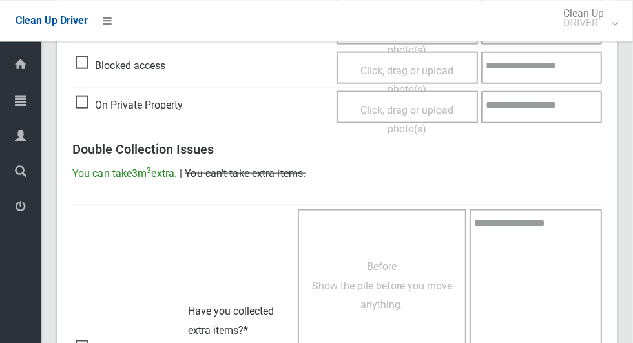
scroll to position [1058, 0]
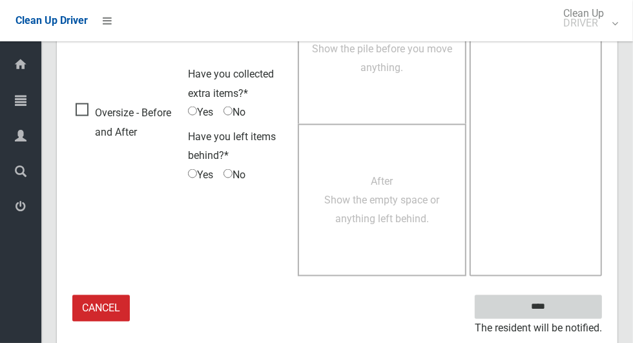
click at [543, 301] on input "****" at bounding box center [538, 307] width 127 height 24
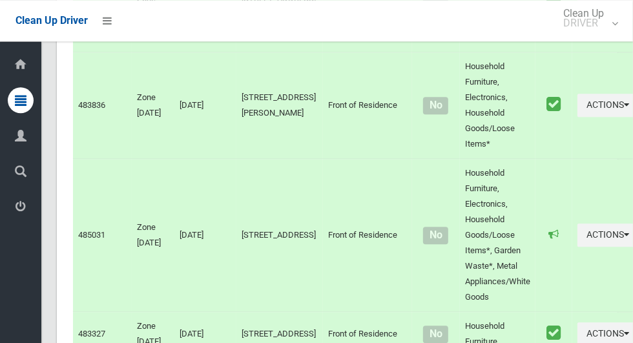
scroll to position [7817, 0]
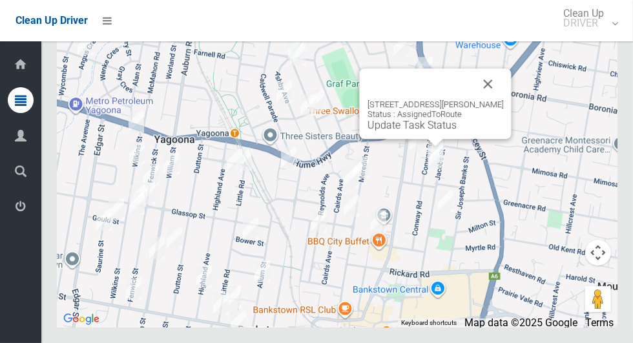
click at [405, 139] on div "49 Conway Road, BANKSTOWN NSW 2200 Status : AssignedToRoute Update Task Status" at bounding box center [436, 104] width 152 height 70
click at [412, 131] on link "Update Task Status" at bounding box center [412, 125] width 89 height 12
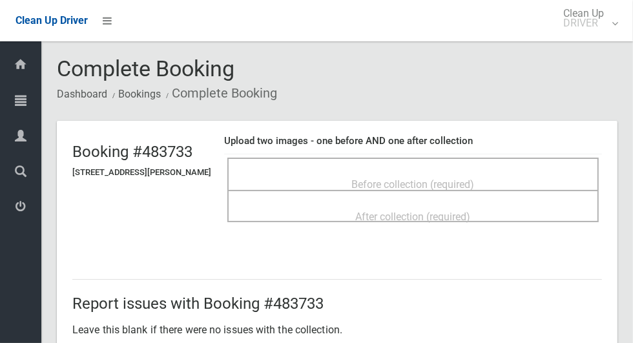
click at [414, 181] on span "Before collection (required)" at bounding box center [413, 184] width 123 height 12
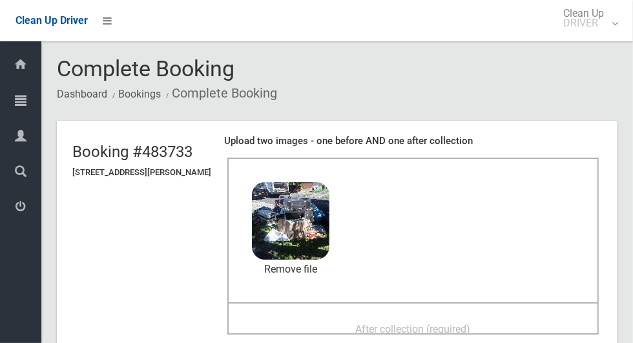
click at [325, 317] on div "After collection (required)" at bounding box center [413, 329] width 343 height 24
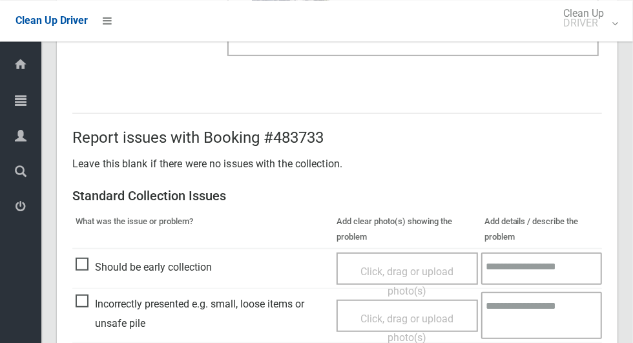
scroll to position [1058, 0]
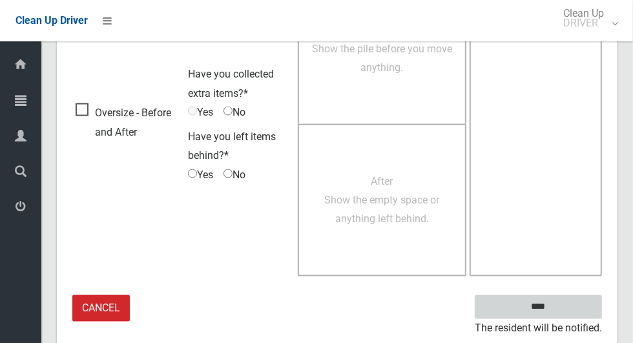
click at [561, 309] on input "****" at bounding box center [538, 307] width 127 height 24
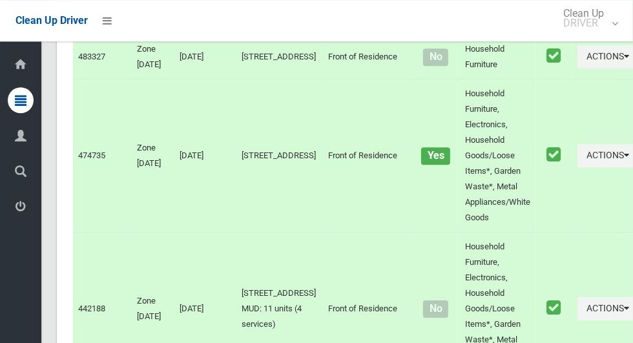
scroll to position [7817, 0]
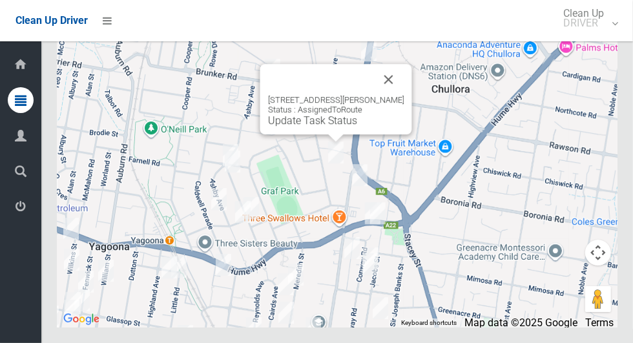
click at [401, 95] on button "Close" at bounding box center [389, 79] width 31 height 31
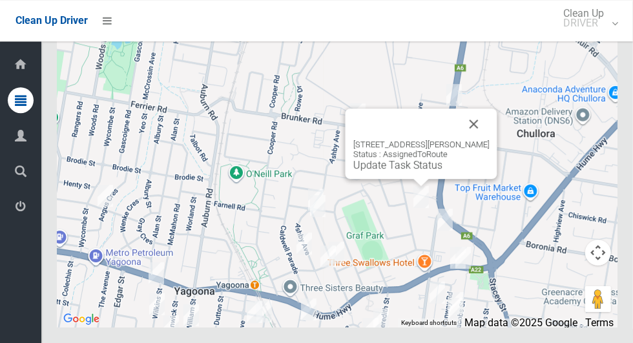
scroll to position [7816, 0]
click at [476, 140] on button "Close" at bounding box center [474, 124] width 31 height 31
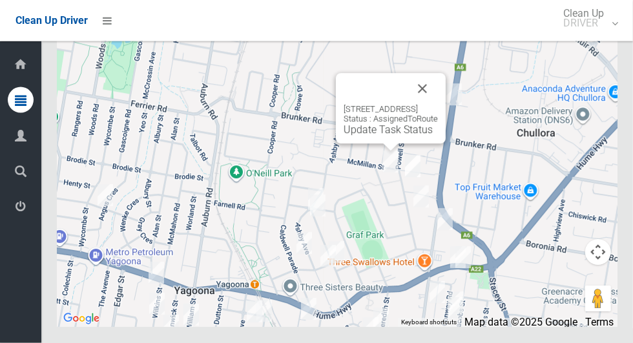
click at [438, 105] on button "Close" at bounding box center [422, 89] width 31 height 31
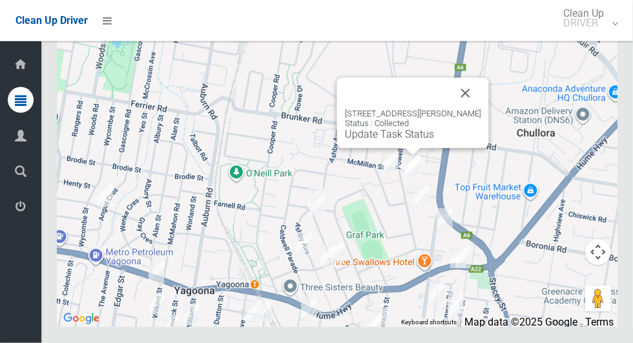
click at [476, 109] on button "Close" at bounding box center [466, 93] width 31 height 31
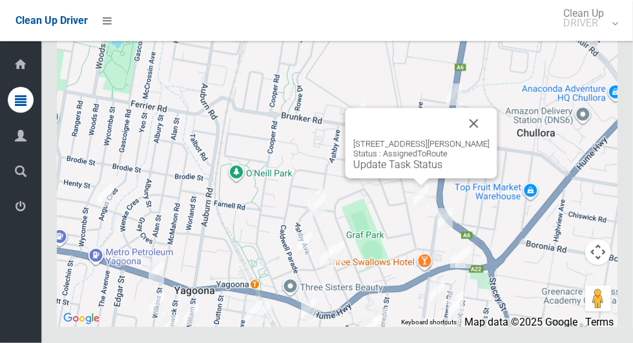
click at [478, 140] on button "Close" at bounding box center [474, 124] width 31 height 31
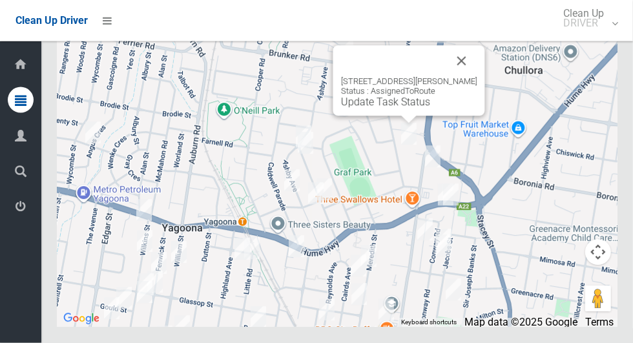
click at [377, 109] on link "Update Task Status" at bounding box center [385, 102] width 89 height 12
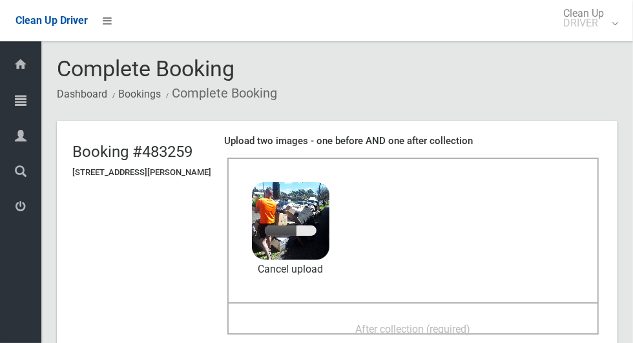
click at [320, 317] on div "After collection (required)" at bounding box center [413, 329] width 343 height 24
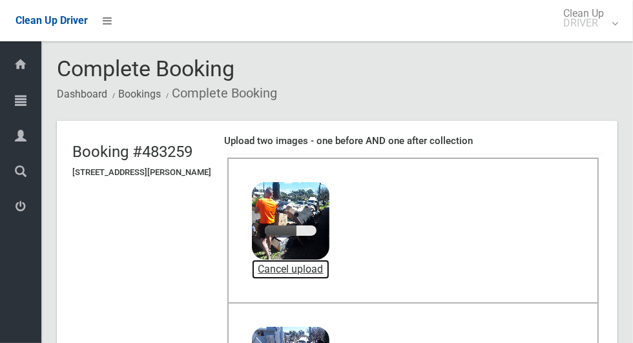
click at [298, 274] on link "Cancel upload" at bounding box center [291, 269] width 78 height 19
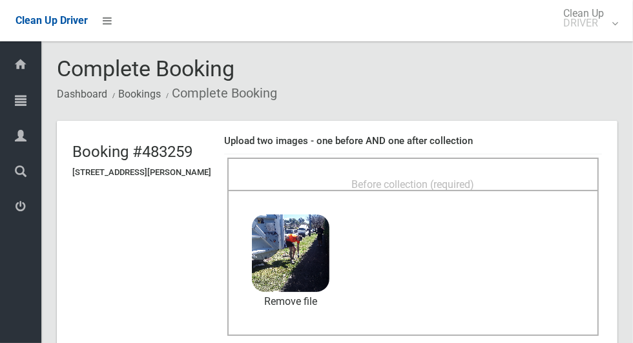
click at [398, 172] on div "Before collection (required)" at bounding box center [413, 184] width 343 height 24
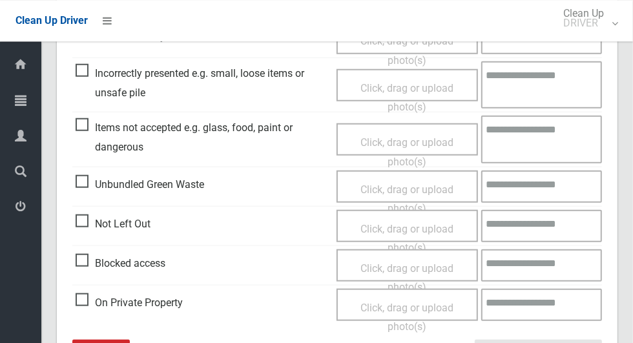
scroll to position [668, 0]
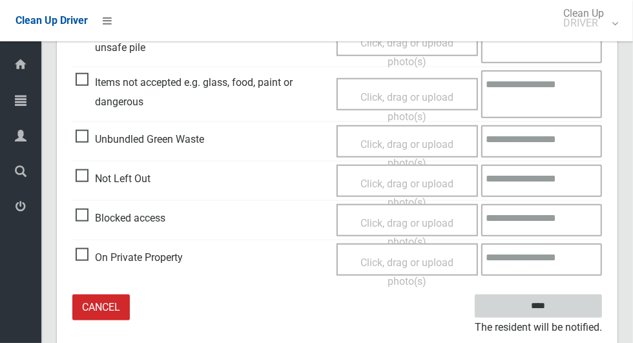
click at [562, 297] on input "****" at bounding box center [538, 307] width 127 height 24
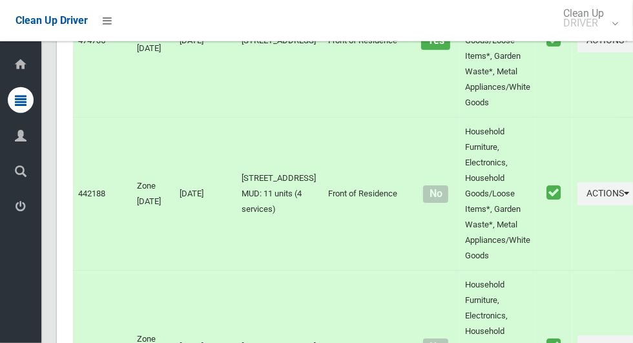
scroll to position [7817, 0]
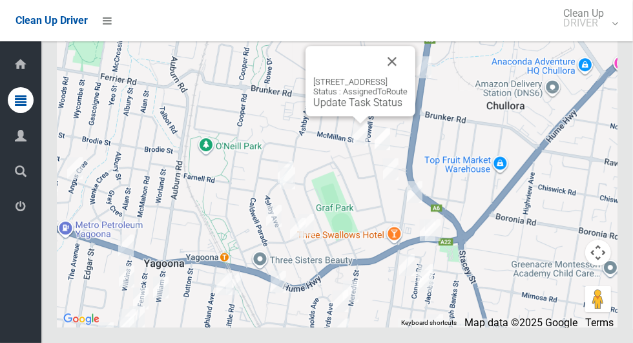
click at [408, 77] on button "Close" at bounding box center [392, 61] width 31 height 31
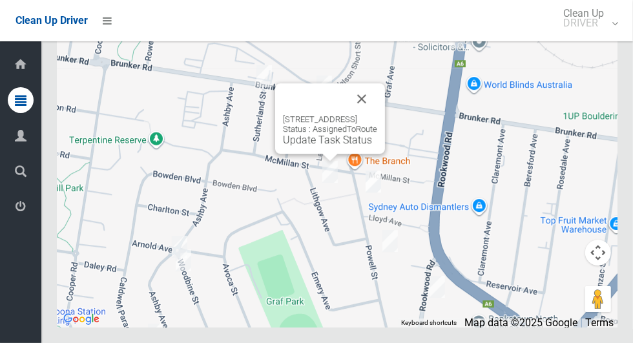
click at [378, 114] on button "Close" at bounding box center [361, 98] width 31 height 31
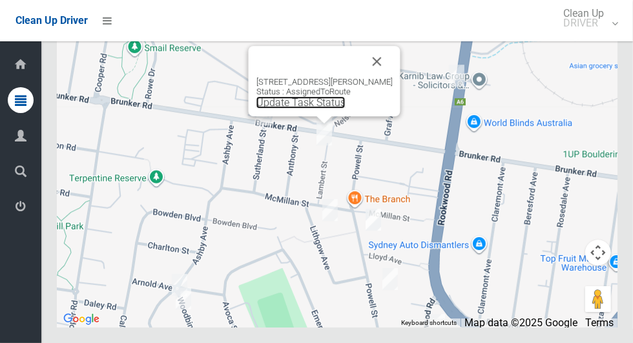
click at [314, 109] on link "Update Task Status" at bounding box center [301, 102] width 89 height 12
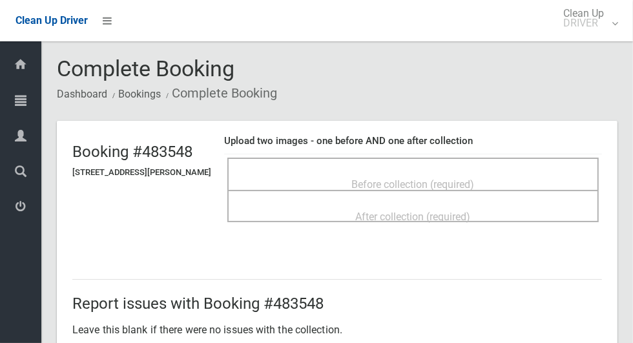
click at [460, 178] on span "Before collection (required)" at bounding box center [413, 184] width 123 height 12
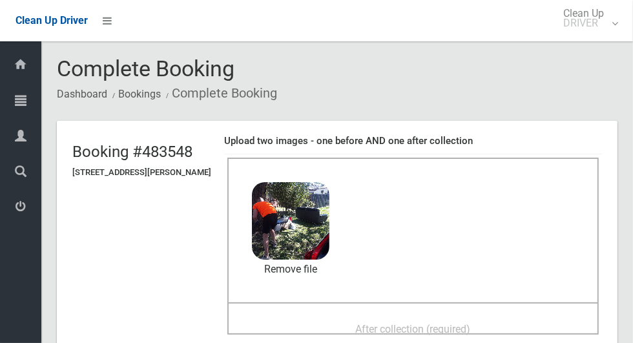
click at [345, 321] on div "After collection (required)" at bounding box center [413, 329] width 343 height 24
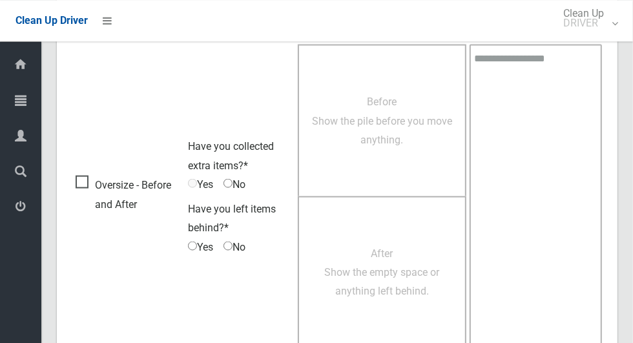
scroll to position [1058, 0]
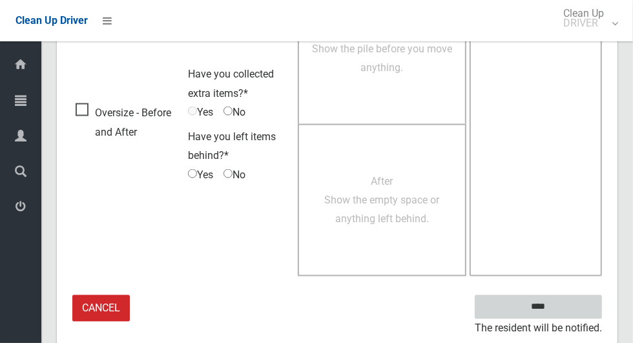
click at [561, 303] on input "****" at bounding box center [538, 307] width 127 height 24
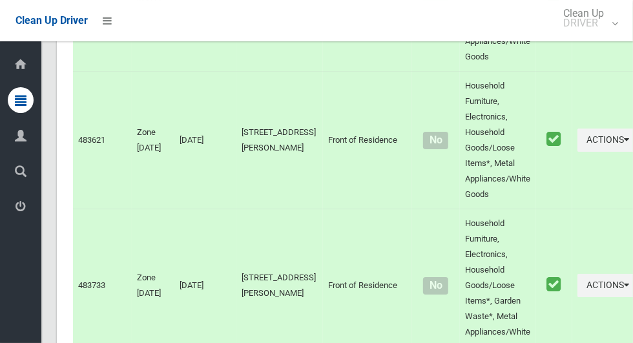
scroll to position [7817, 0]
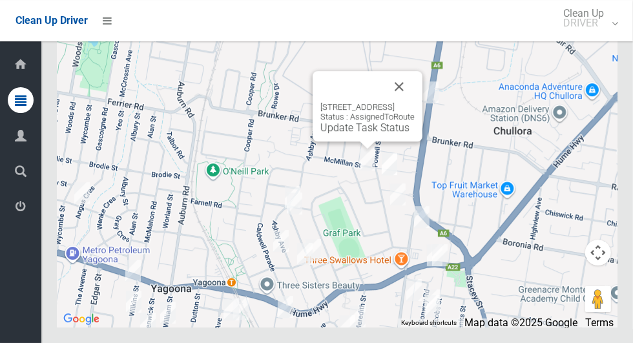
click at [341, 134] on div "3 Lithgow Avenue, YAGOONA NSW 2199 Status : AssignedToRoute Update Task Status" at bounding box center [368, 118] width 94 height 32
click at [352, 134] on link "Update Task Status" at bounding box center [365, 128] width 89 height 12
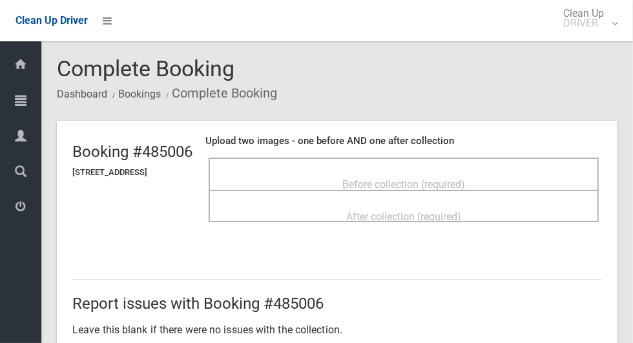
click at [398, 158] on div "Before collection (required)" at bounding box center [404, 174] width 390 height 32
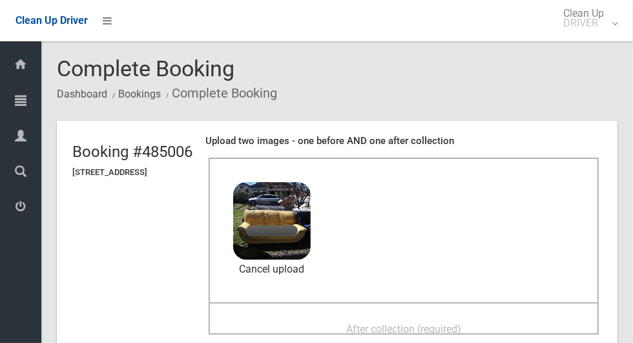
click at [361, 323] on span "After collection (required)" at bounding box center [403, 329] width 115 height 12
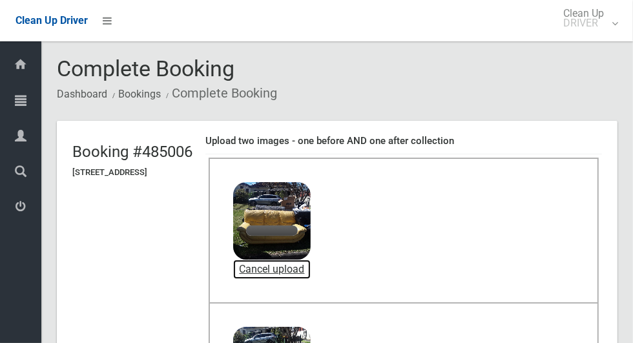
click at [311, 274] on link "Cancel upload" at bounding box center [272, 269] width 78 height 19
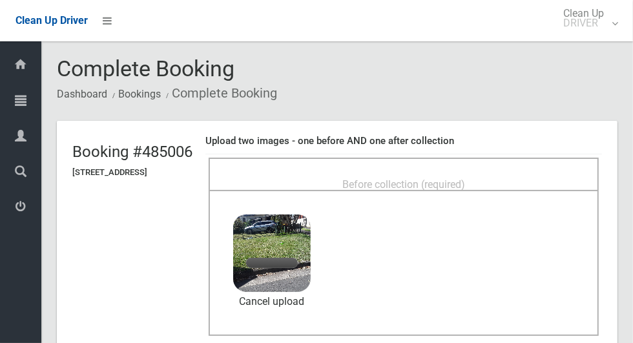
click at [405, 172] on div "Before collection (required)" at bounding box center [404, 184] width 362 height 24
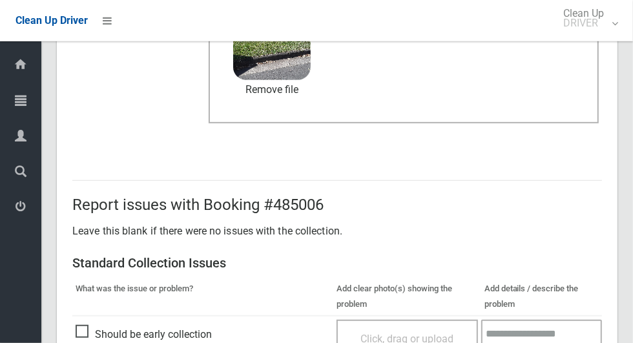
scroll to position [1058, 0]
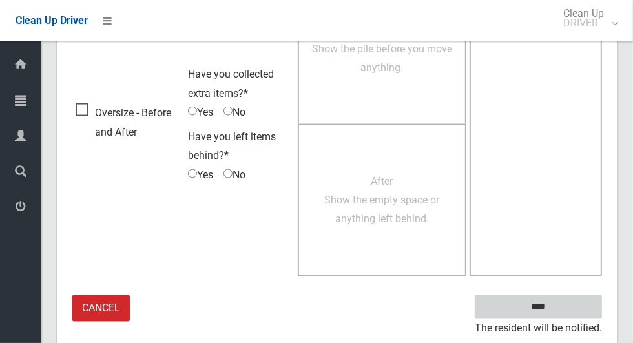
click at [561, 304] on input "****" at bounding box center [538, 307] width 127 height 24
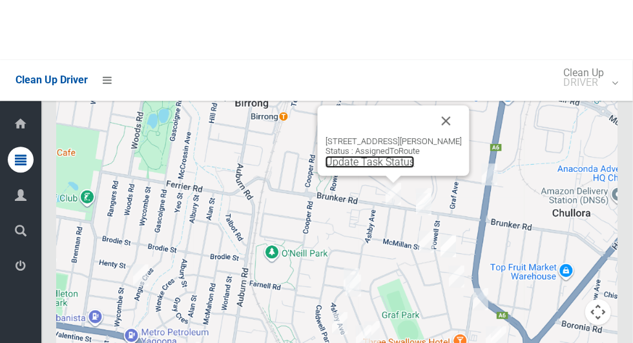
scroll to position [7816, 0]
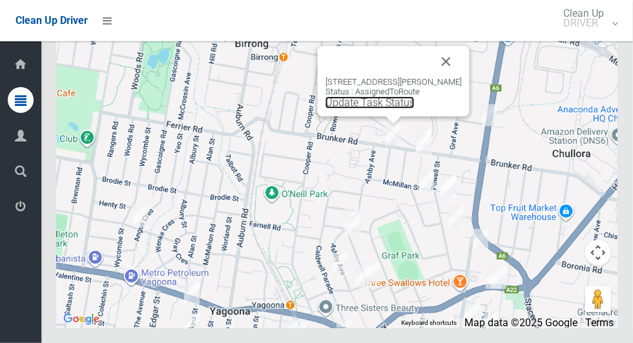
click at [363, 109] on link "Update Task Status" at bounding box center [370, 102] width 89 height 12
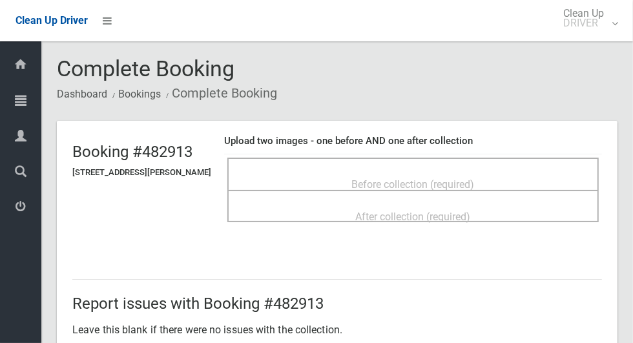
click at [388, 179] on span "Before collection (required)" at bounding box center [413, 184] width 123 height 12
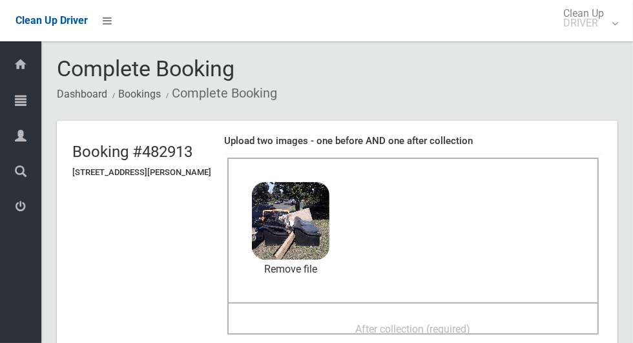
click at [337, 320] on div "After collection (required)" at bounding box center [413, 329] width 343 height 24
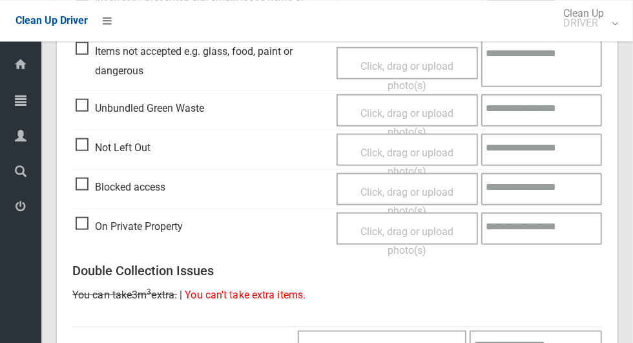
scroll to position [1058, 0]
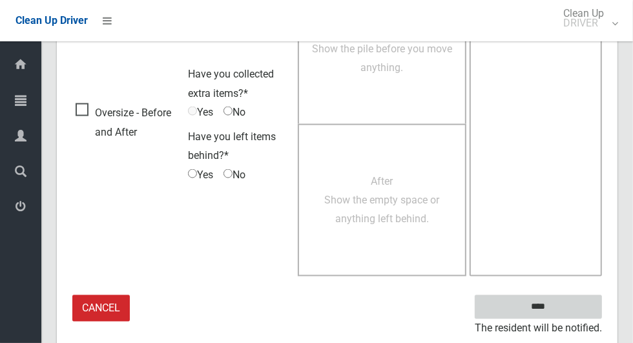
click at [561, 312] on input "****" at bounding box center [538, 307] width 127 height 24
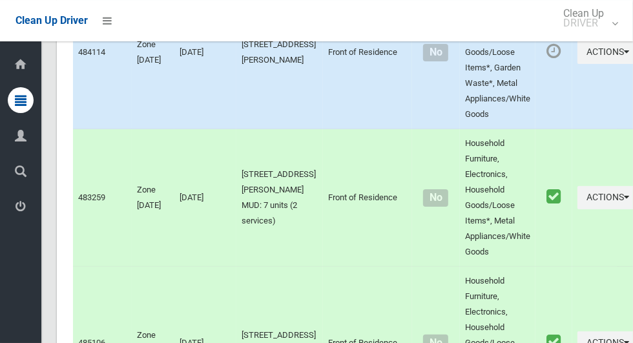
scroll to position [2635, 0]
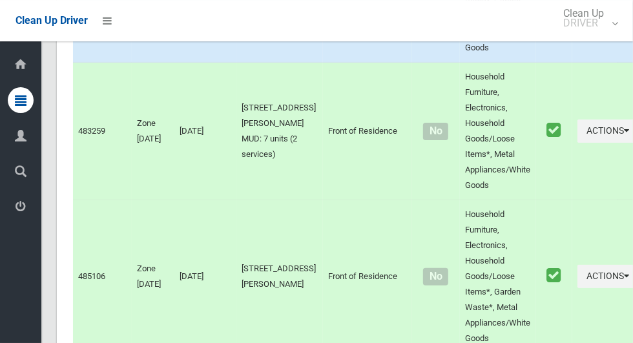
click at [489, 27] on link "Complete Booking" at bounding box center [562, 14] width 154 height 26
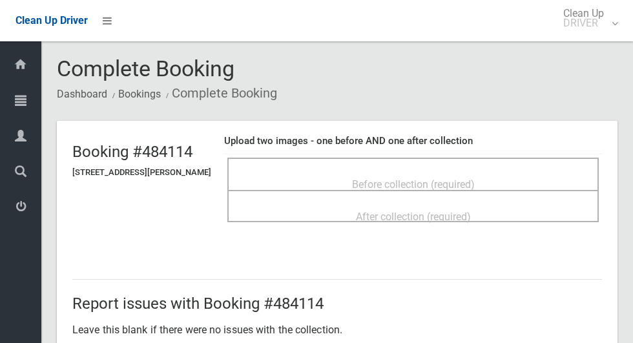
click at [363, 178] on span "Before collection (required)" at bounding box center [413, 184] width 123 height 12
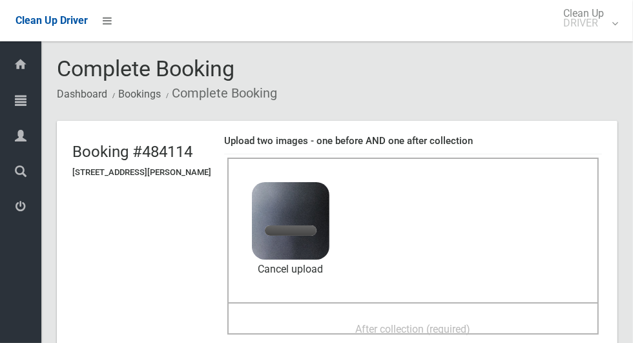
click at [373, 323] on span "After collection (required)" at bounding box center [413, 329] width 115 height 12
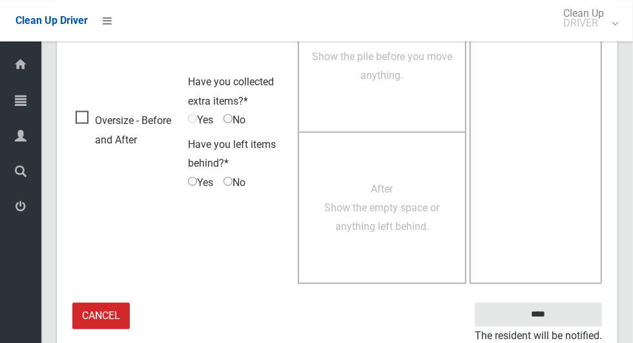
scroll to position [1058, 0]
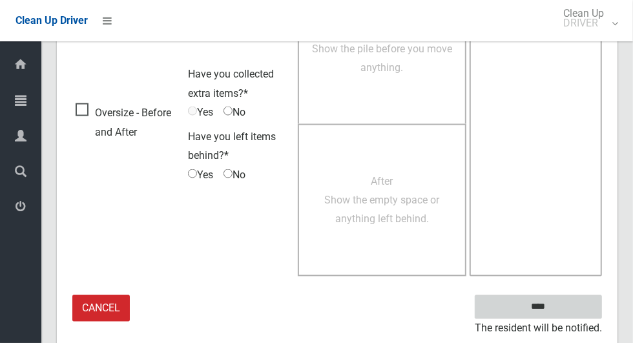
click at [561, 315] on input "****" at bounding box center [538, 307] width 127 height 24
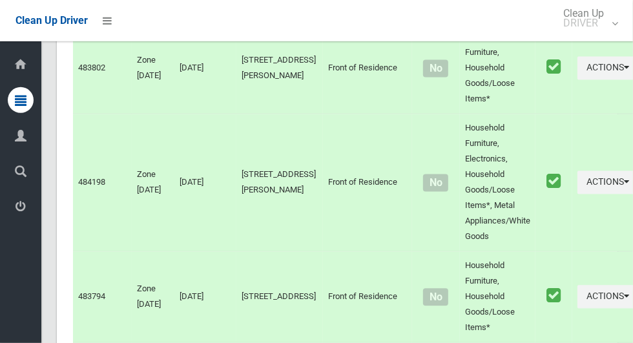
scroll to position [7817, 0]
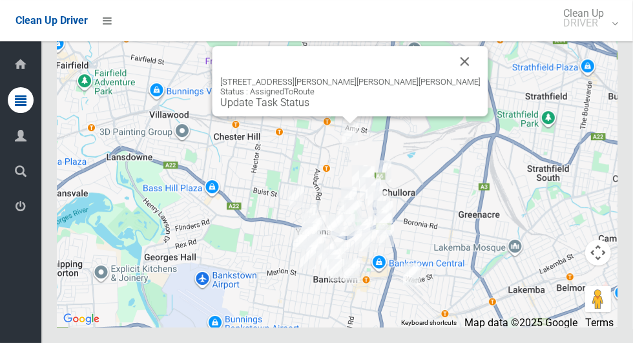
click at [310, 109] on link "Update Task Status" at bounding box center [264, 102] width 89 height 12
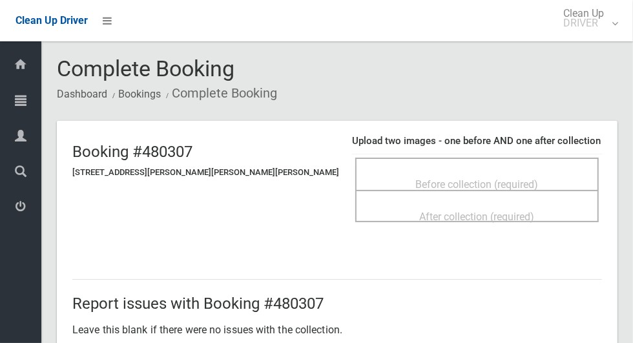
click at [432, 178] on span "Before collection (required)" at bounding box center [477, 184] width 123 height 12
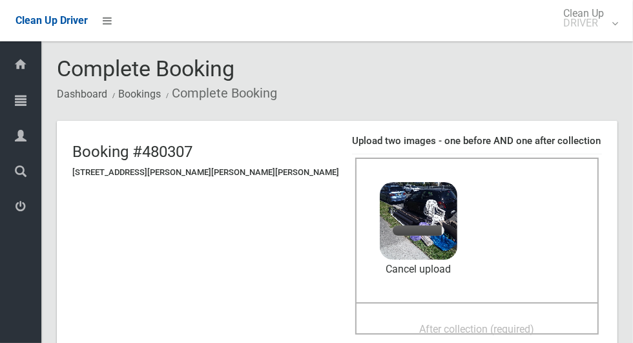
click at [420, 323] on span "After collection (required)" at bounding box center [477, 329] width 115 height 12
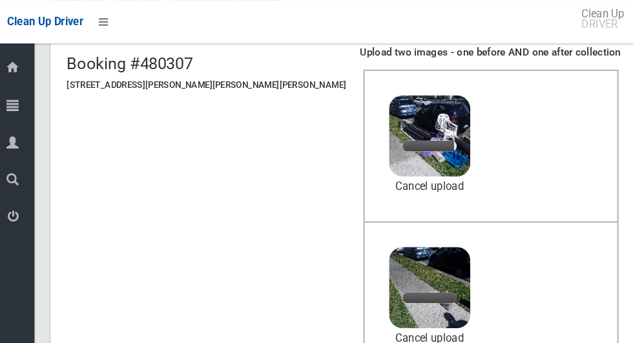
scroll to position [90, 0]
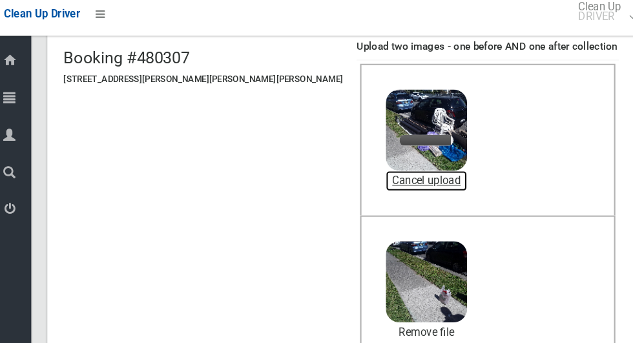
click at [380, 174] on link "Cancel upload" at bounding box center [419, 179] width 78 height 19
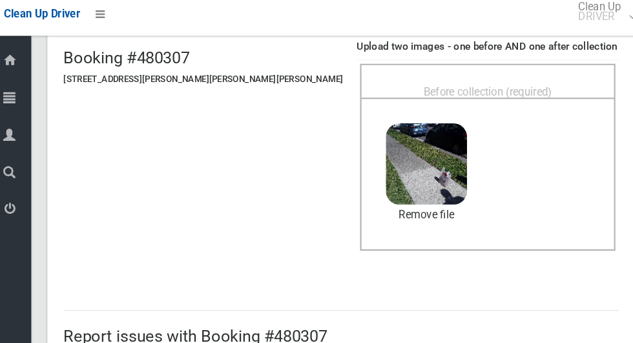
click at [416, 91] on span "Before collection (required)" at bounding box center [477, 95] width 123 height 12
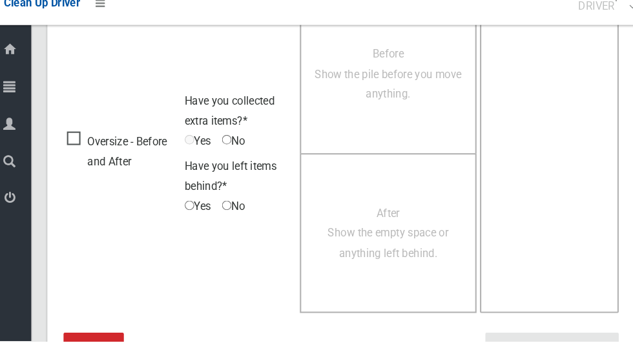
scroll to position [1058, 0]
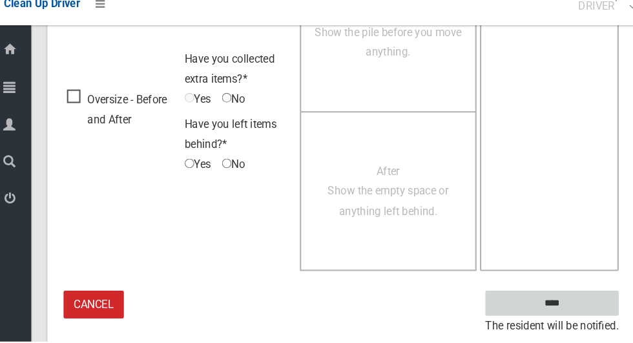
click at [541, 301] on input "****" at bounding box center [538, 307] width 127 height 24
